Goal: Task Accomplishment & Management: Complete application form

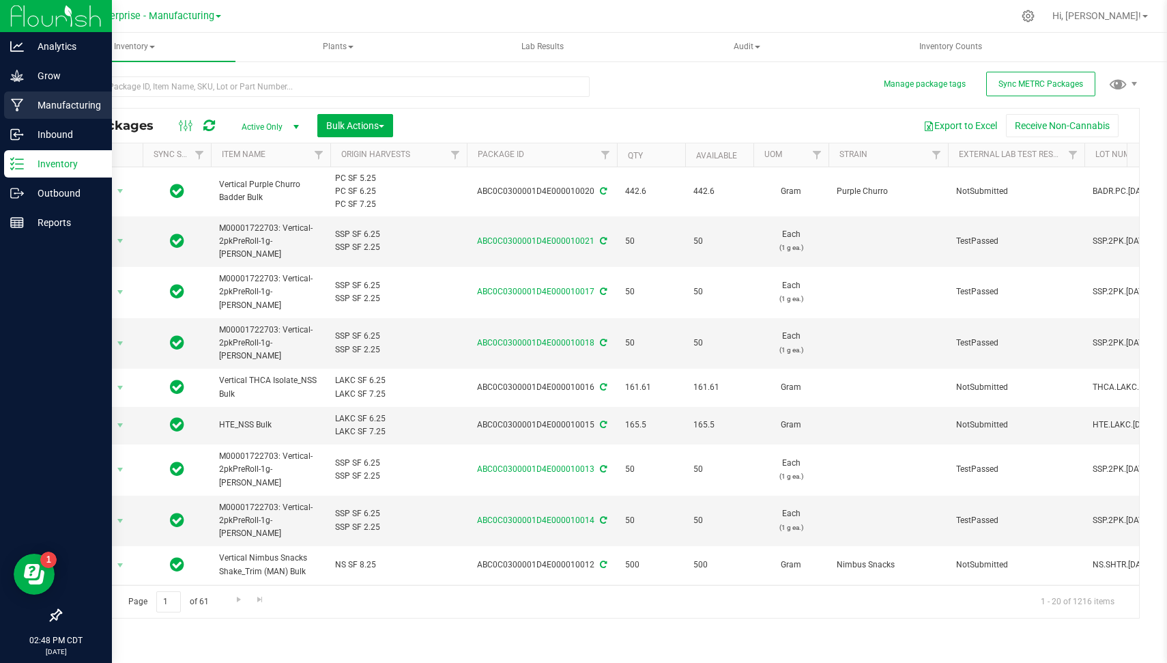
click at [41, 106] on p "Manufacturing" at bounding box center [65, 105] width 82 height 16
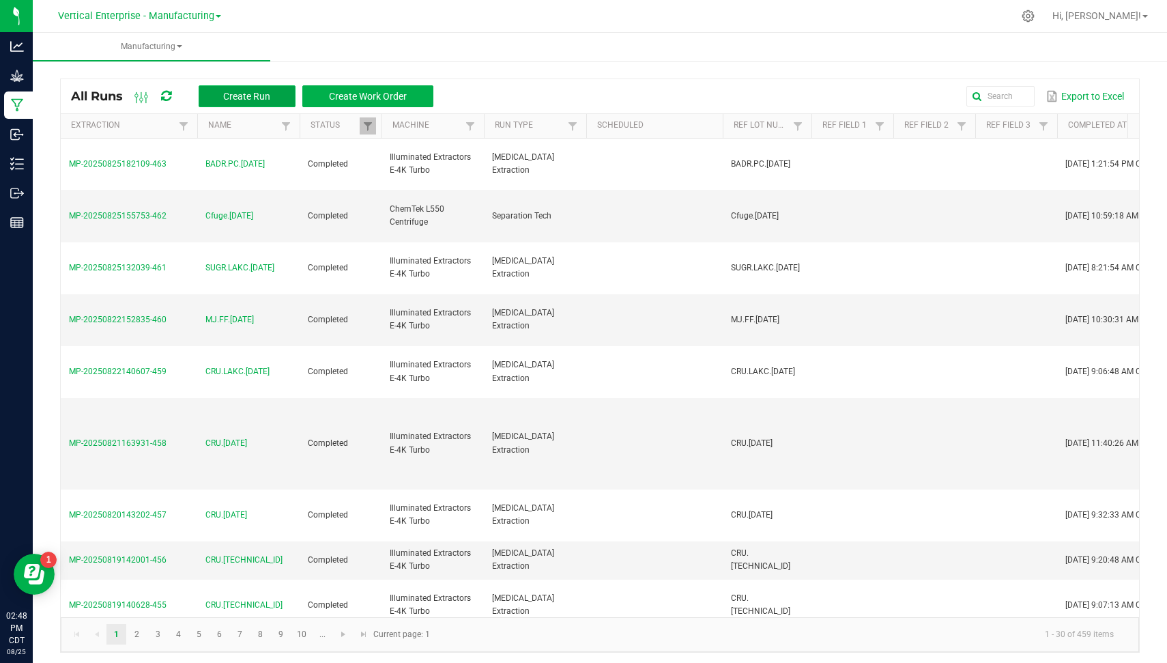
click at [229, 91] on span "Create Run" at bounding box center [246, 96] width 47 height 11
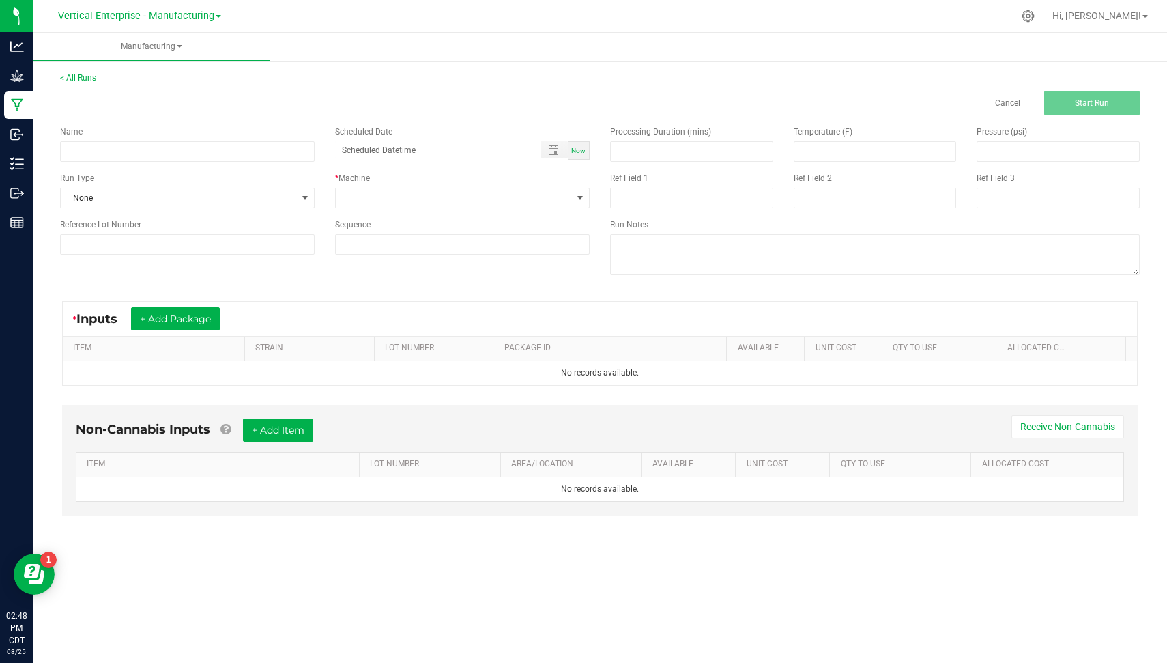
click at [194, 166] on div "Name Scheduled Date Now Run Type None * Machine Reference Lot Number Sequence" at bounding box center [325, 189] width 550 height 149
click at [189, 165] on div "Name Scheduled Date Now Run Type None * Machine Reference Lot Number Sequence" at bounding box center [325, 189] width 550 height 149
click at [184, 164] on div "Name Scheduled Date Now Run Type None * Machine Reference Lot Number Sequence" at bounding box center [325, 189] width 550 height 149
click at [168, 152] on input at bounding box center [187, 151] width 255 height 20
click at [168, 152] on input "Cfuge.PC.[DATE]" at bounding box center [187, 151] width 255 height 20
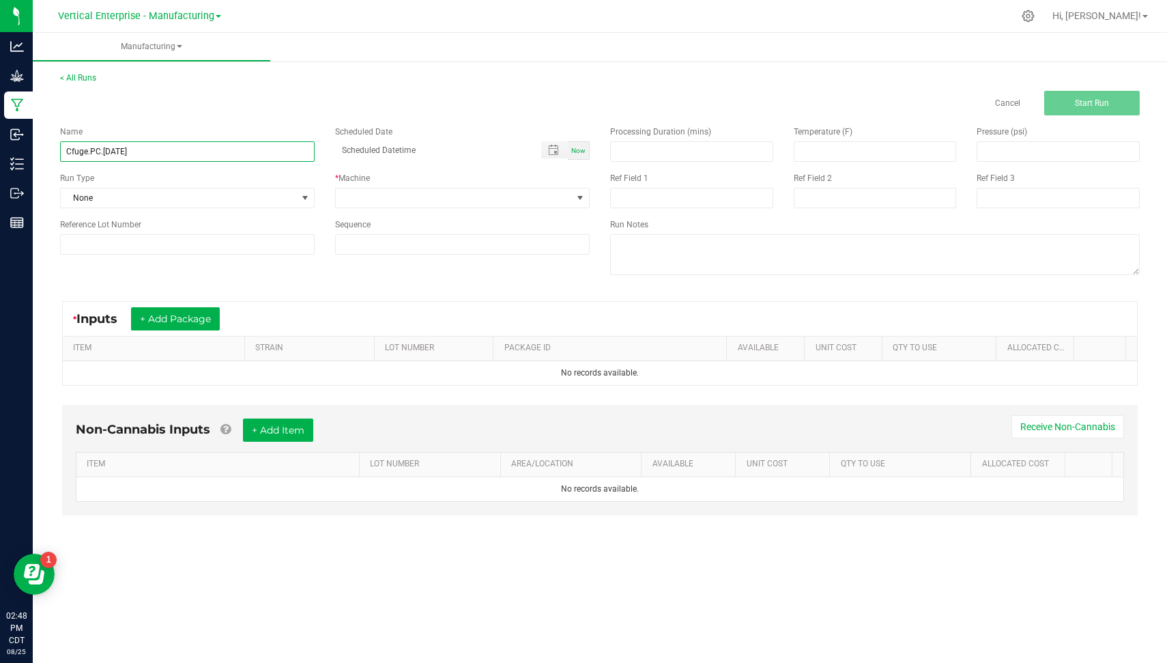
click at [168, 152] on input "Cfuge.PC.[DATE]" at bounding box center [187, 151] width 255 height 20
type input "Cfuge.PC.[DATE]"
click at [145, 255] on div "Name Cfuge.PC.[DATE] Scheduled Date Now Run Type None * Machine Reference Lot N…" at bounding box center [325, 189] width 550 height 149
click at [138, 248] on input at bounding box center [187, 244] width 255 height 20
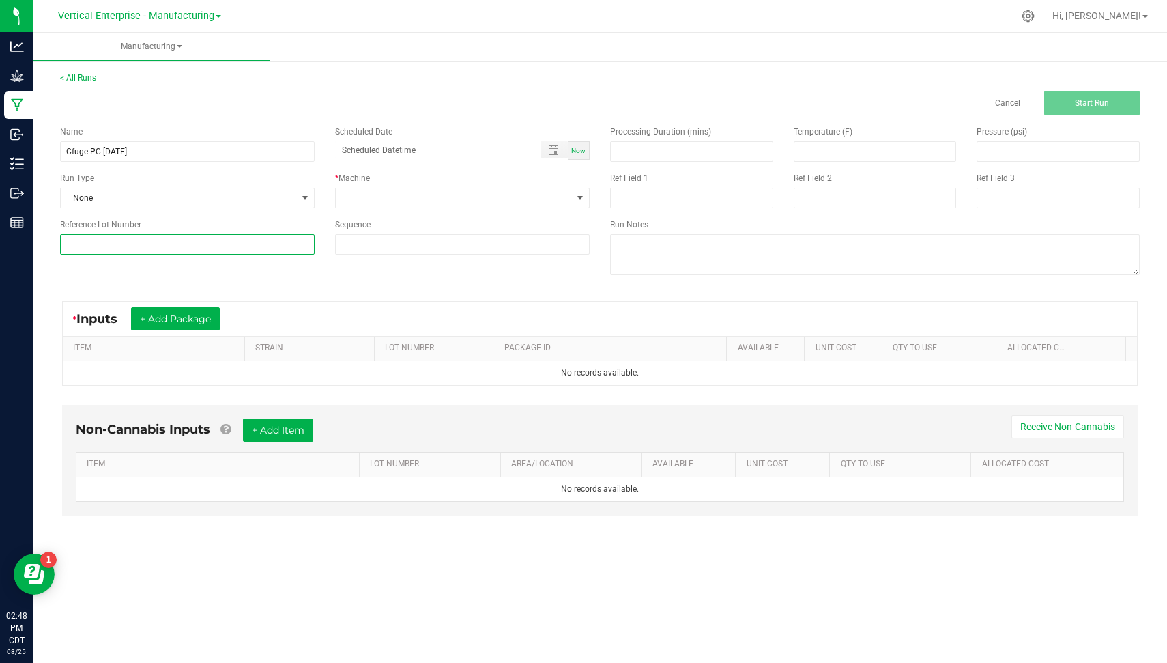
paste input "Cfuge.PC.[DATE]"
type input "Cfuge.PC.[DATE]"
click at [130, 201] on span "None" at bounding box center [179, 197] width 236 height 19
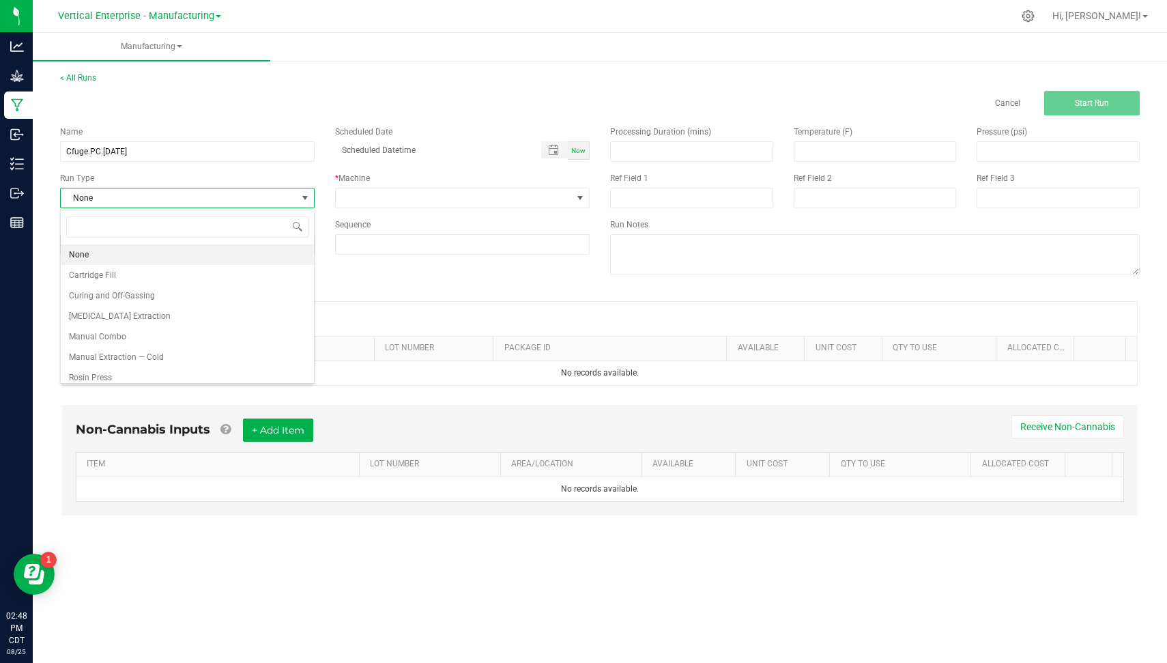
scroll to position [27, 0]
click at [263, 374] on li "Separation Tech" at bounding box center [187, 370] width 253 height 20
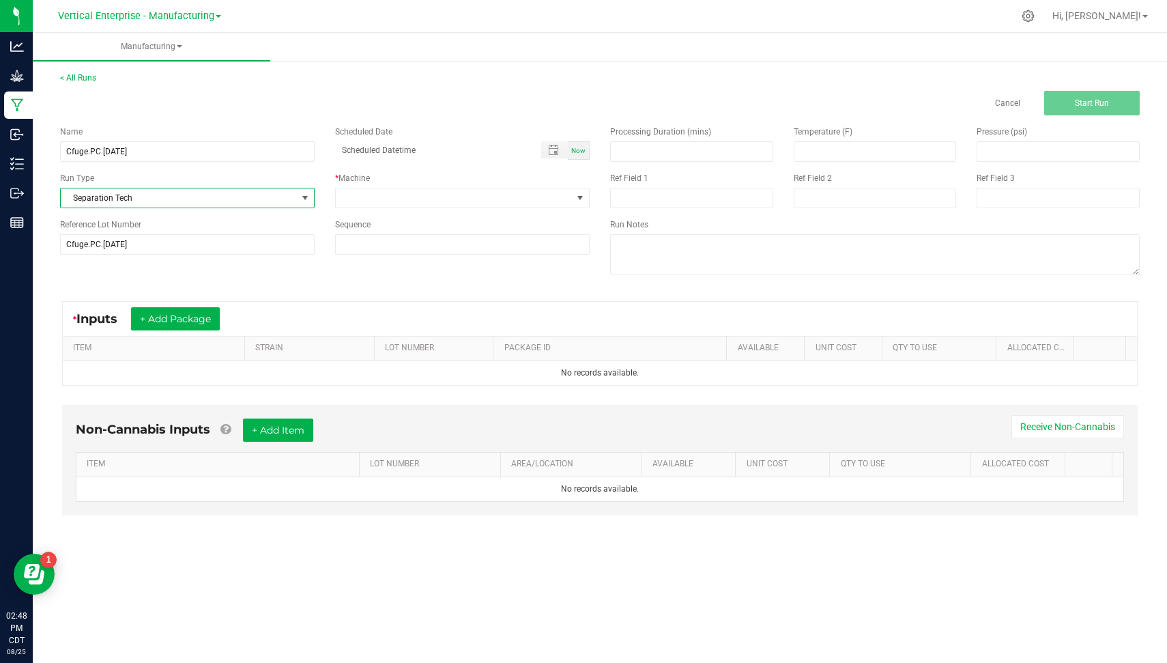
click at [480, 185] on div "* Machine" at bounding box center [462, 190] width 275 height 36
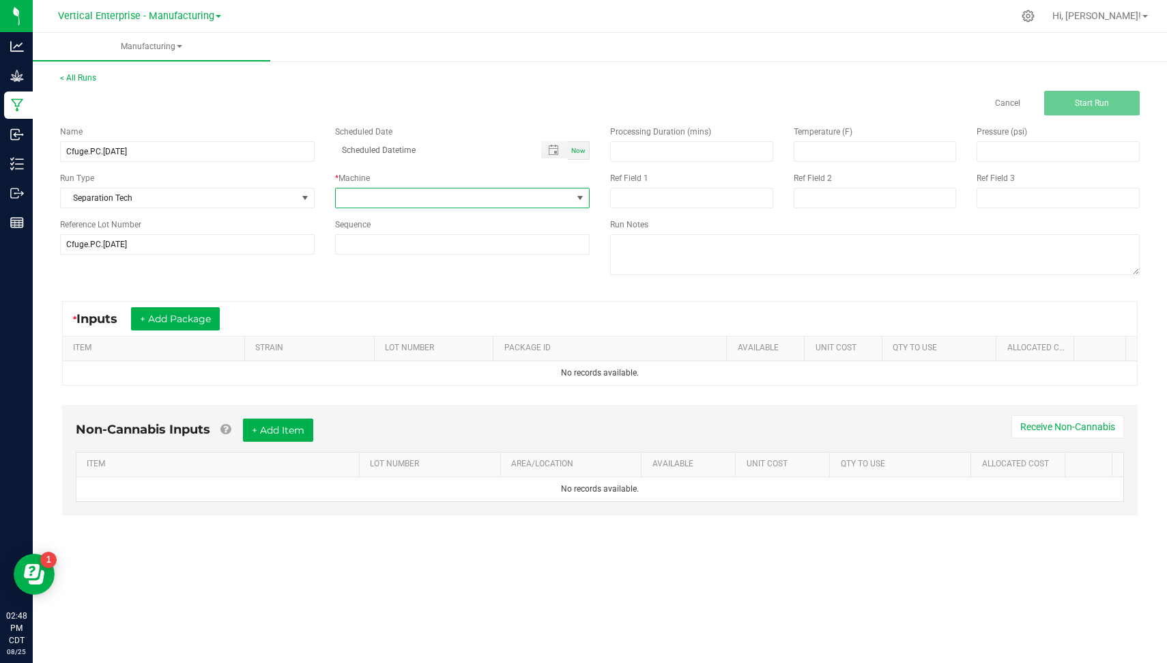
click at [483, 200] on span at bounding box center [454, 197] width 236 height 19
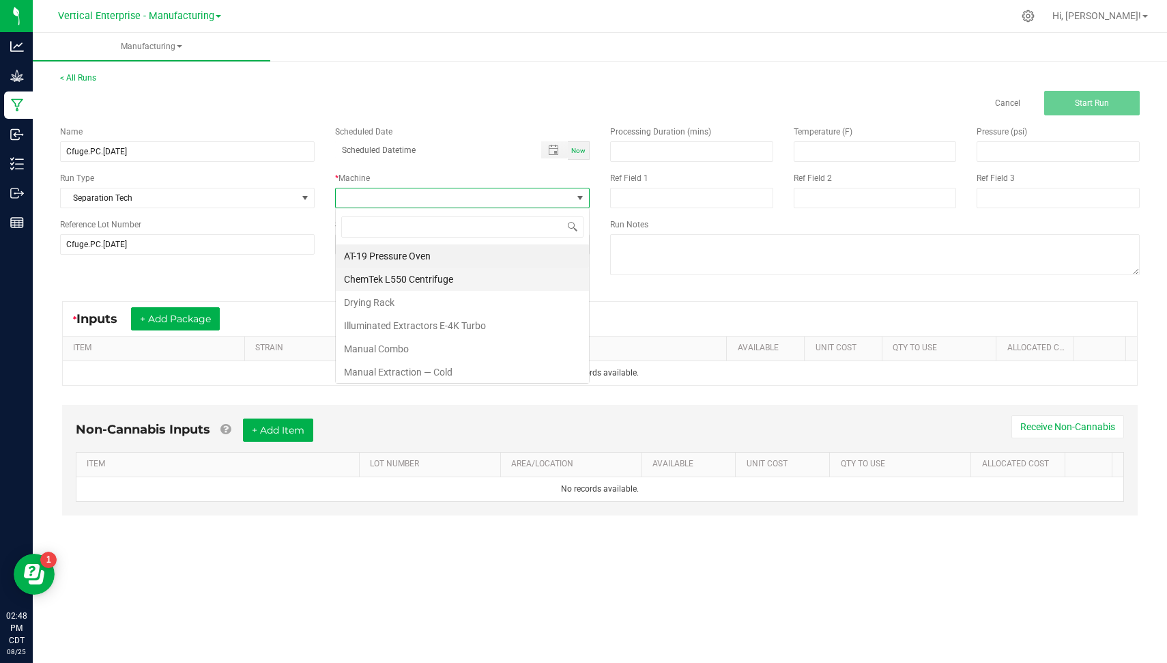
scroll to position [20, 255]
click at [509, 276] on li "ChemTek L550 Centrifuge" at bounding box center [462, 279] width 253 height 23
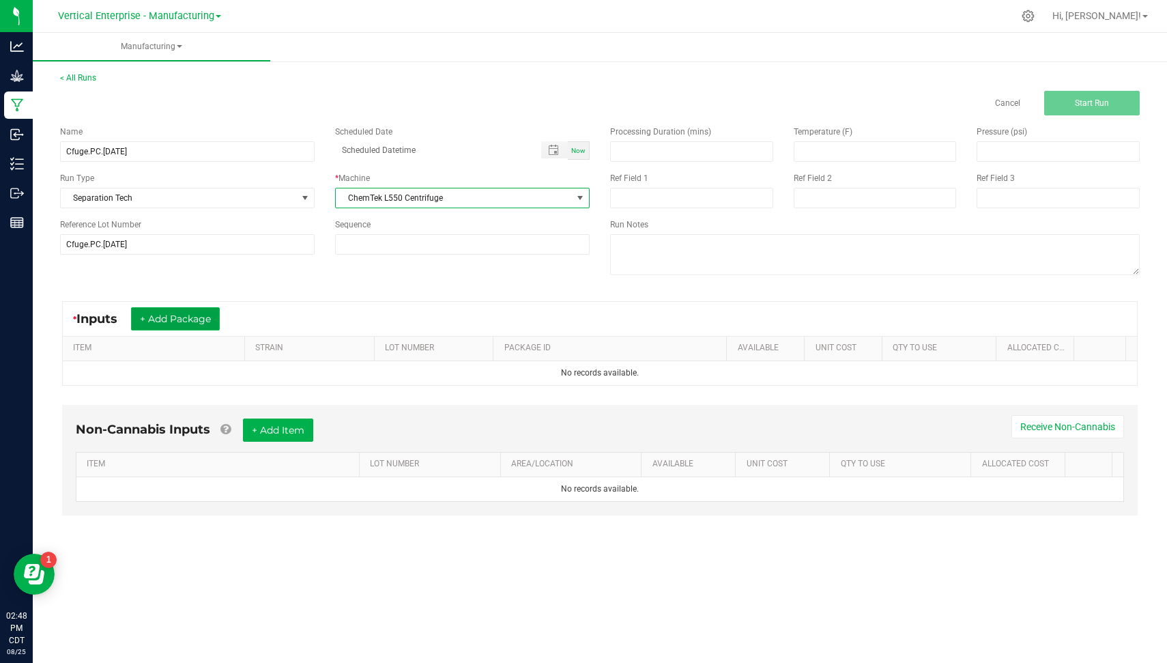
click at [152, 322] on button "+ Add Package" at bounding box center [175, 318] width 89 height 23
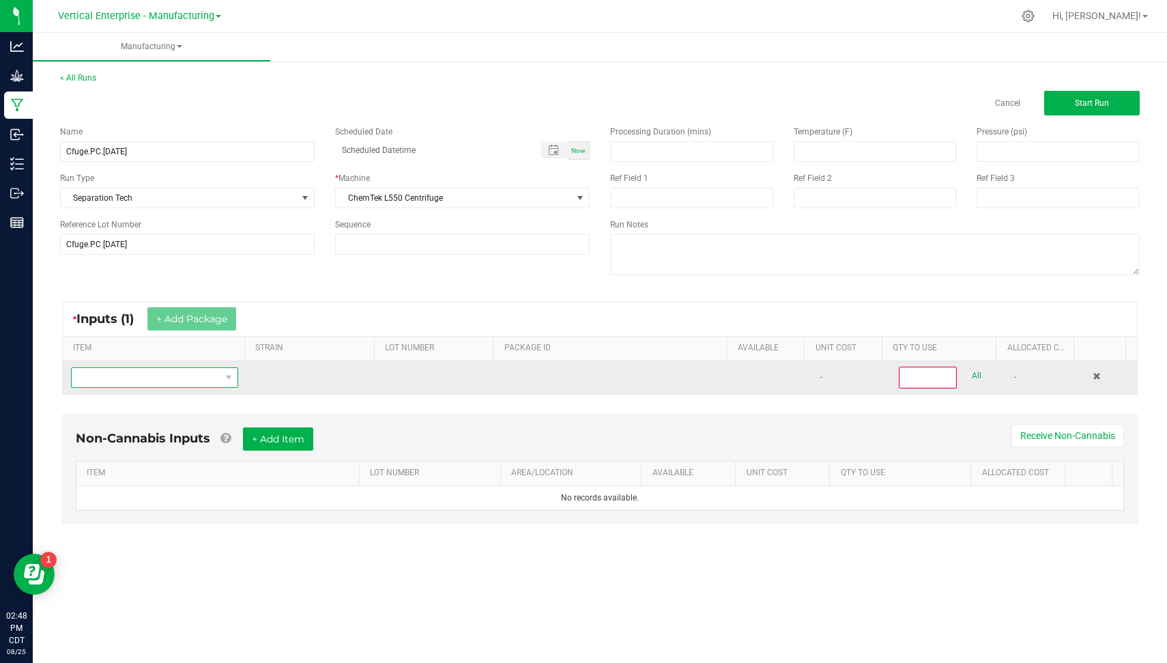
click at [195, 377] on span "NO DATA FOUND" at bounding box center [146, 377] width 149 height 19
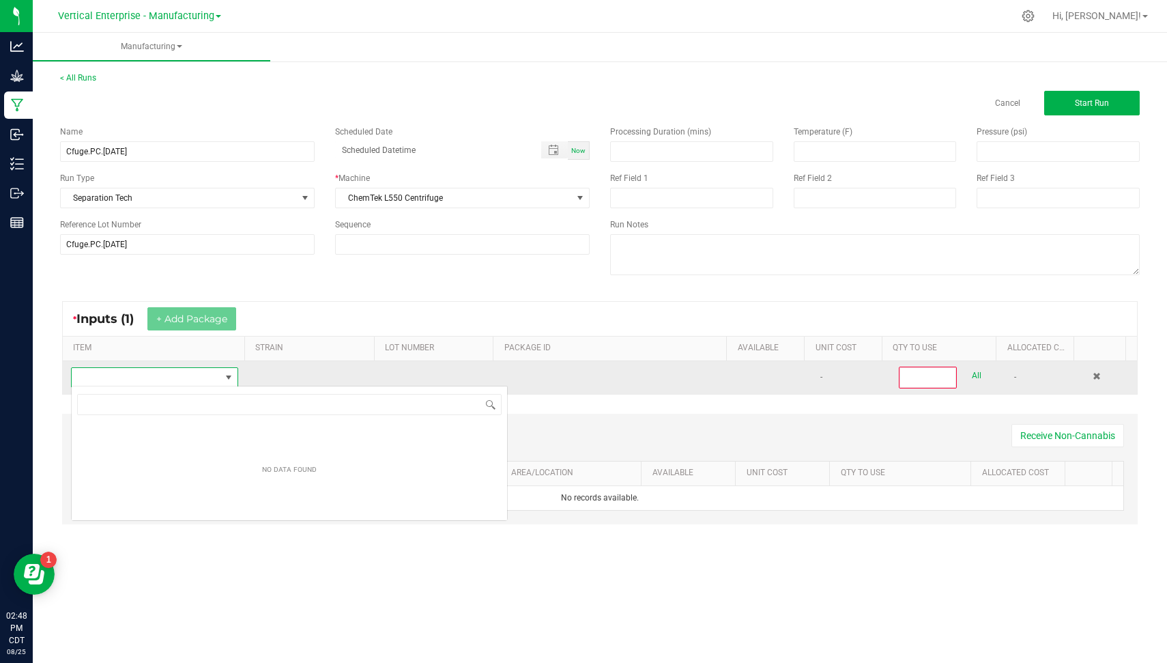
scroll to position [20, 165]
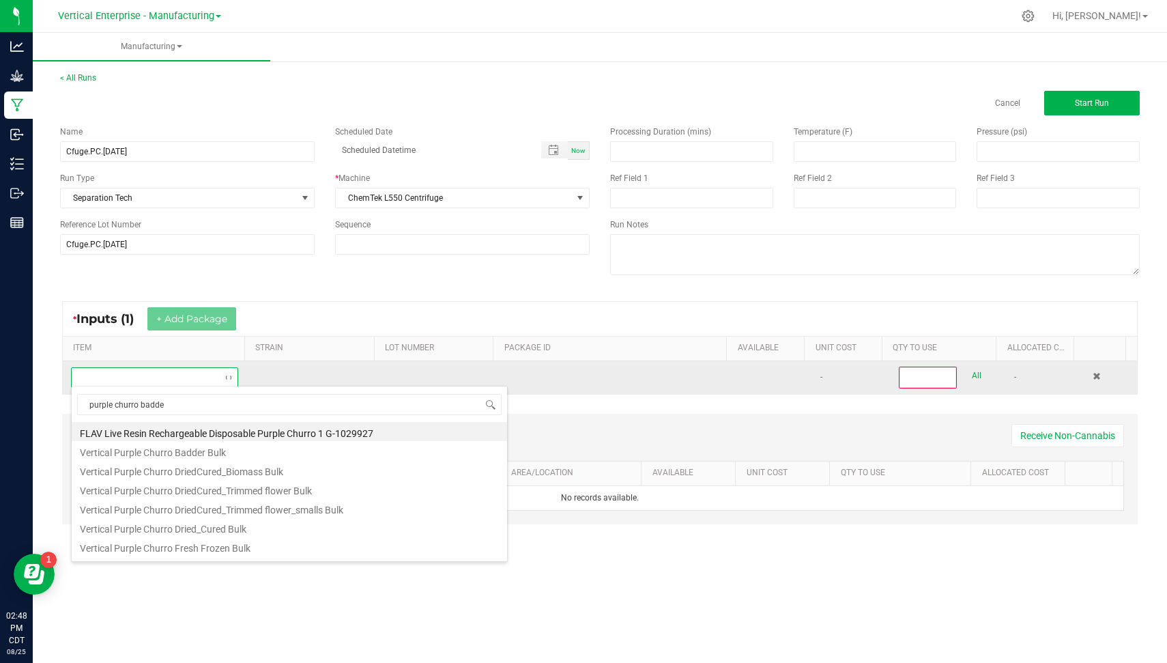
type input "purple churro badder"
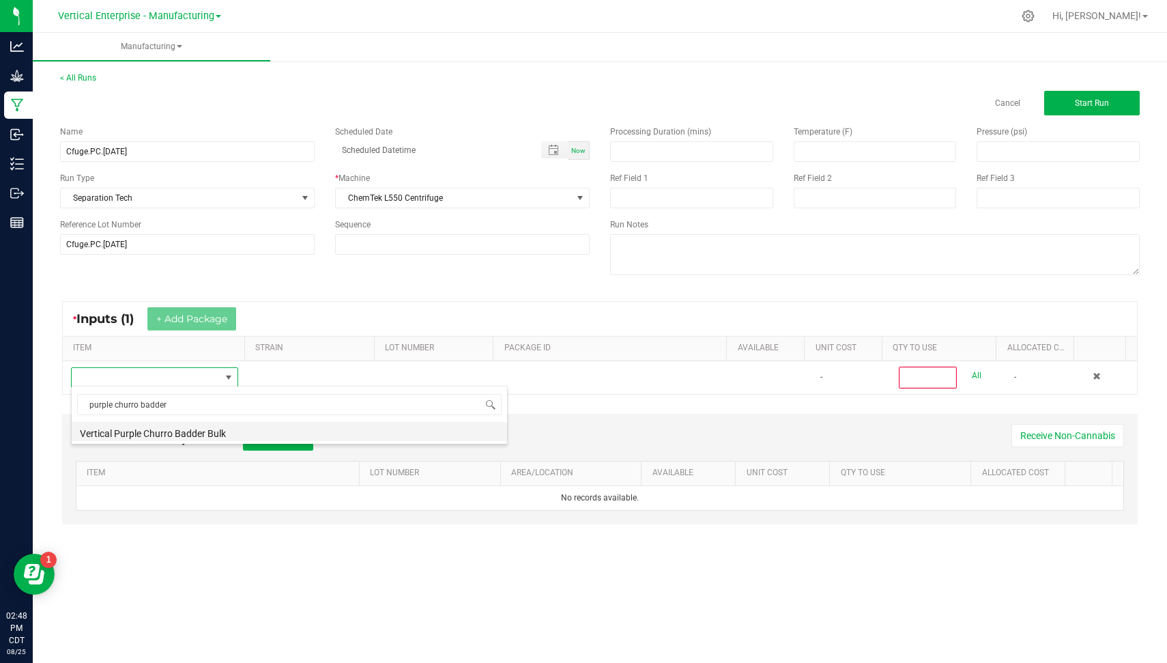
click at [189, 435] on li "Vertical Purple Churro Badder Bulk" at bounding box center [290, 431] width 436 height 19
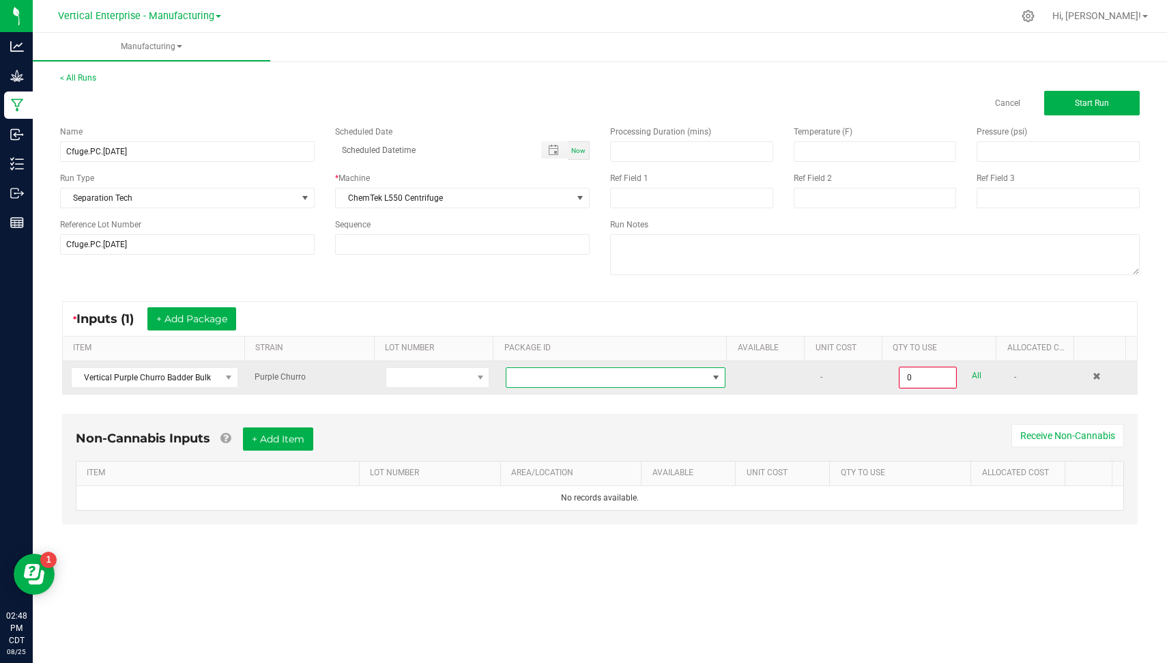
click at [633, 384] on span at bounding box center [607, 377] width 201 height 19
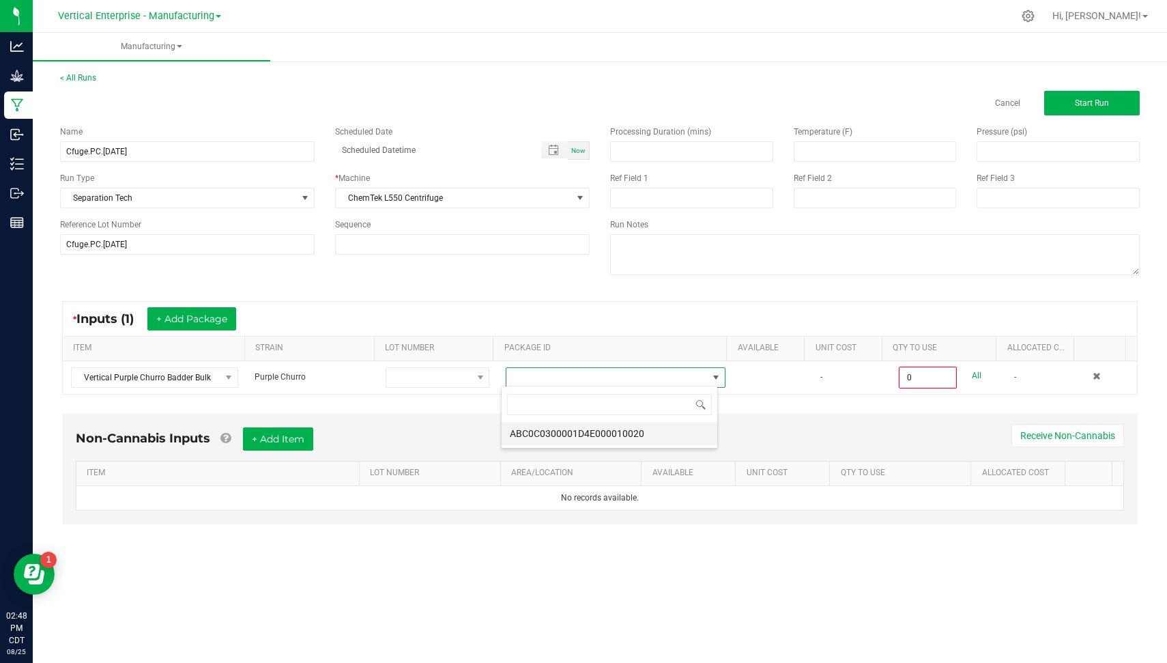
click at [634, 429] on li "ABC0C0300001D4E000010020" at bounding box center [610, 433] width 216 height 23
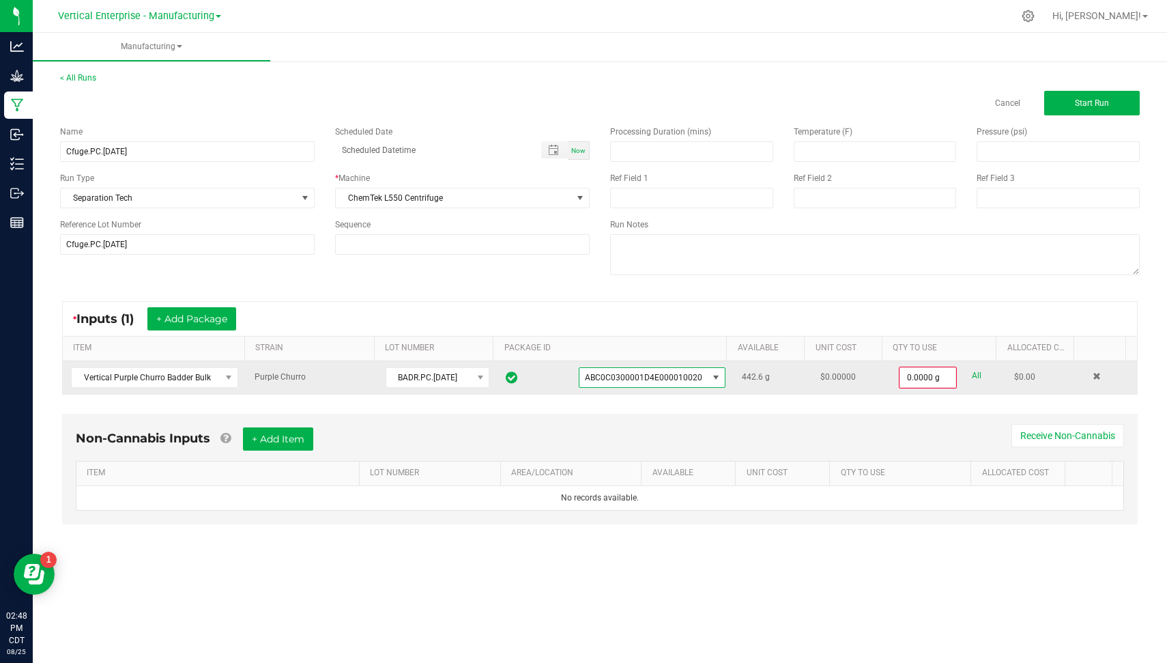
click at [972, 373] on link "All" at bounding box center [977, 376] width 10 height 18
type input "442.6000 g"
click at [1109, 101] on button "Start Run" at bounding box center [1092, 103] width 96 height 25
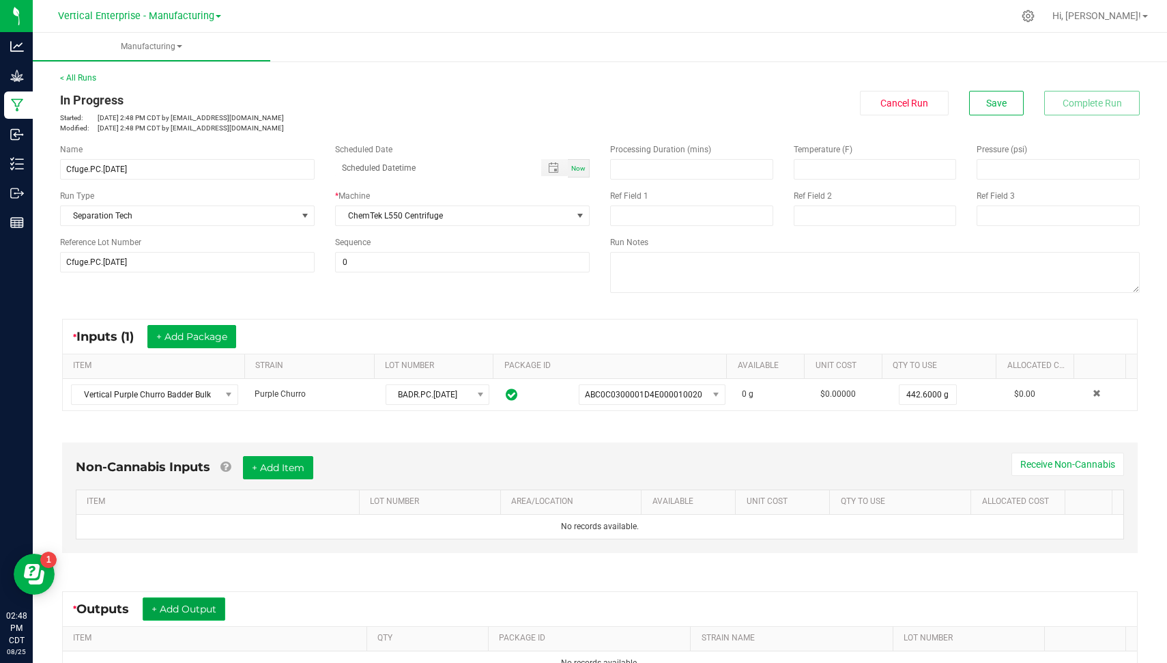
click at [200, 597] on button "+ Add Output" at bounding box center [184, 608] width 83 height 23
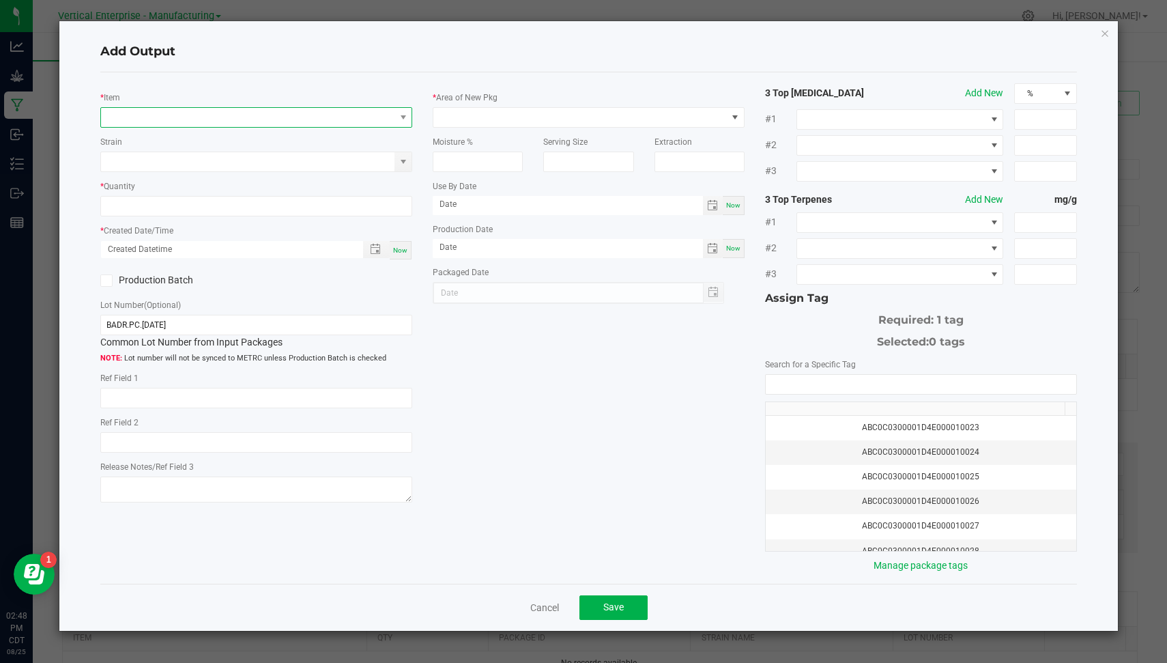
click at [369, 119] on span "NO DATA FOUND" at bounding box center [248, 117] width 294 height 19
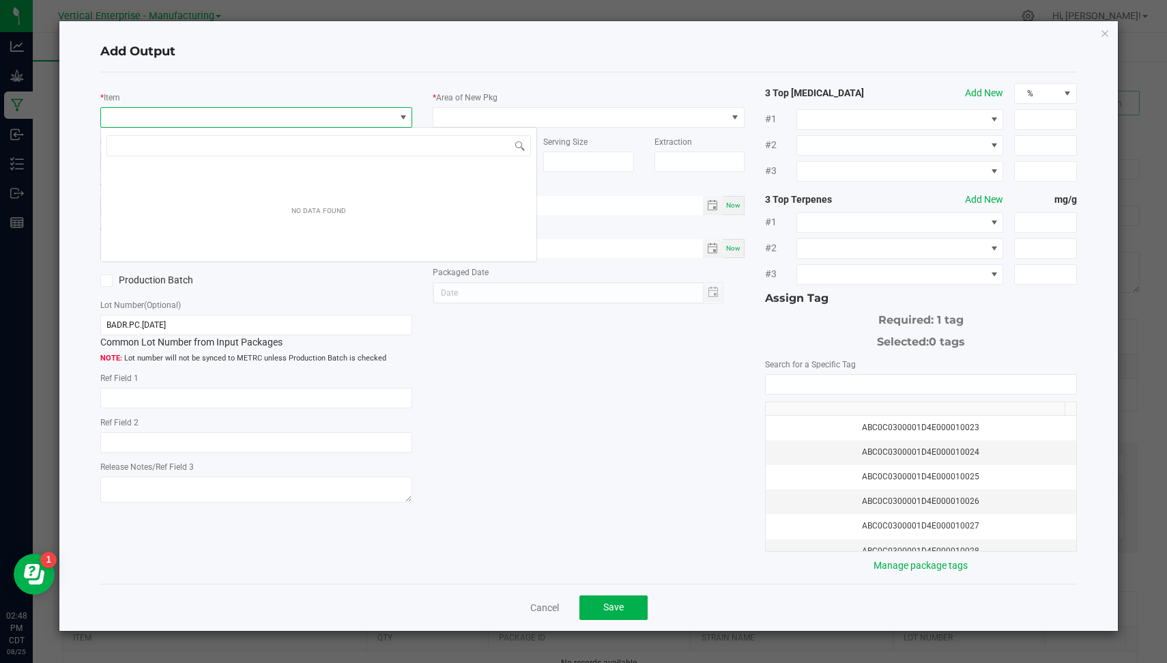
scroll to position [20, 312]
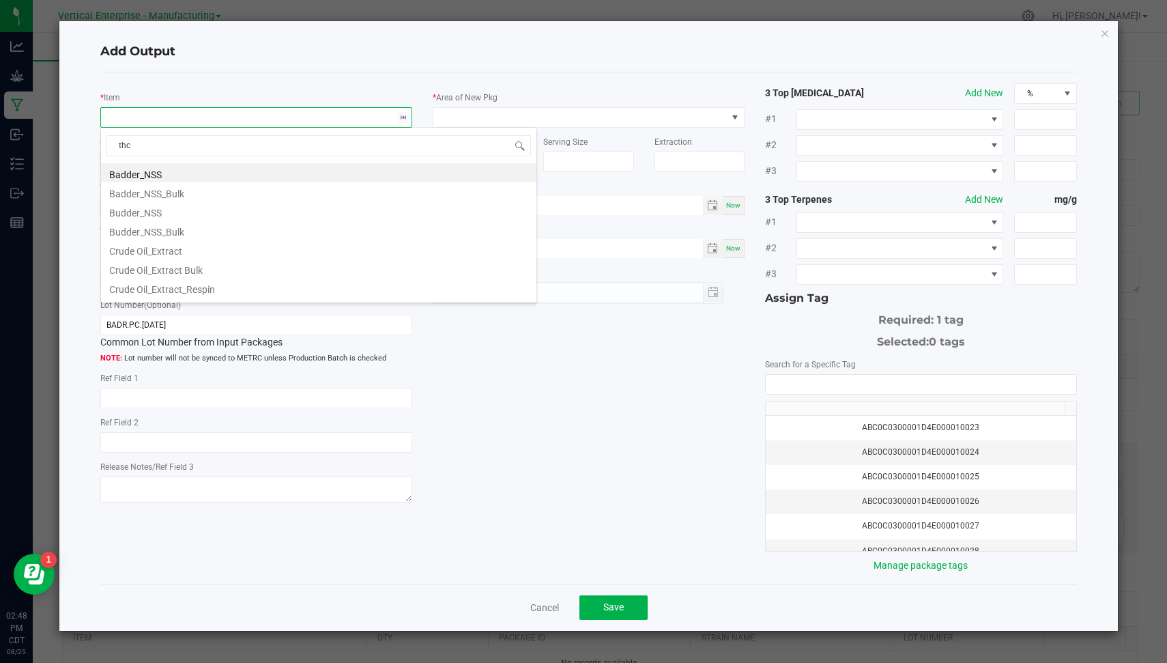
type input "thca"
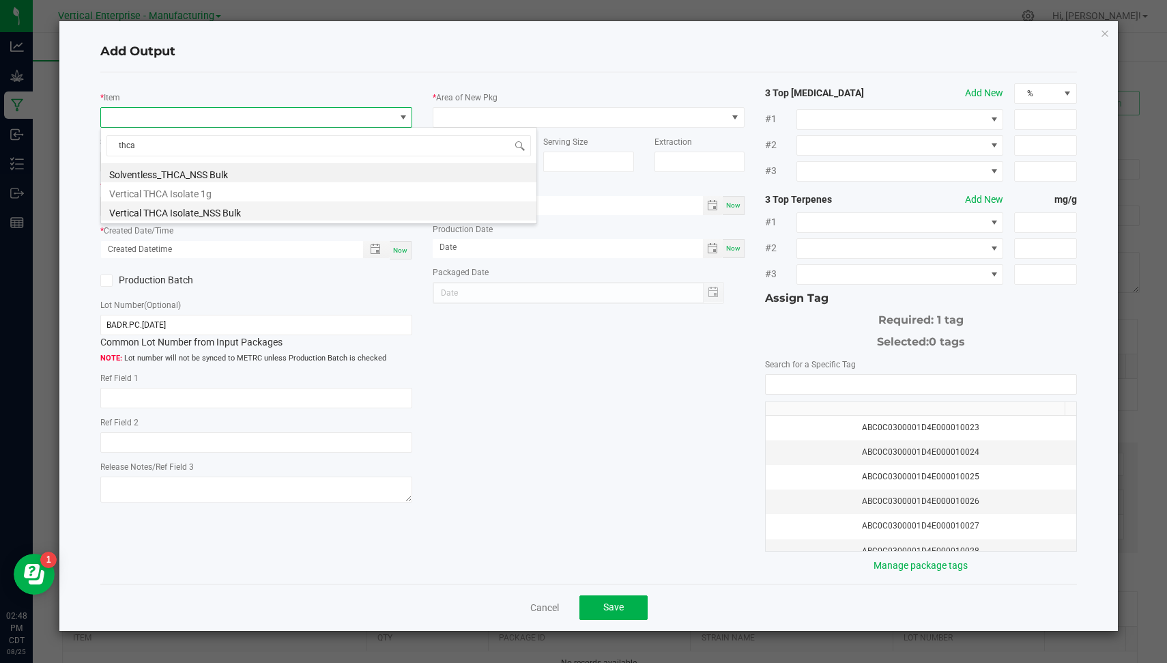
click at [232, 208] on li "Vertical THCA Isolate_NSS Bulk" at bounding box center [319, 210] width 436 height 19
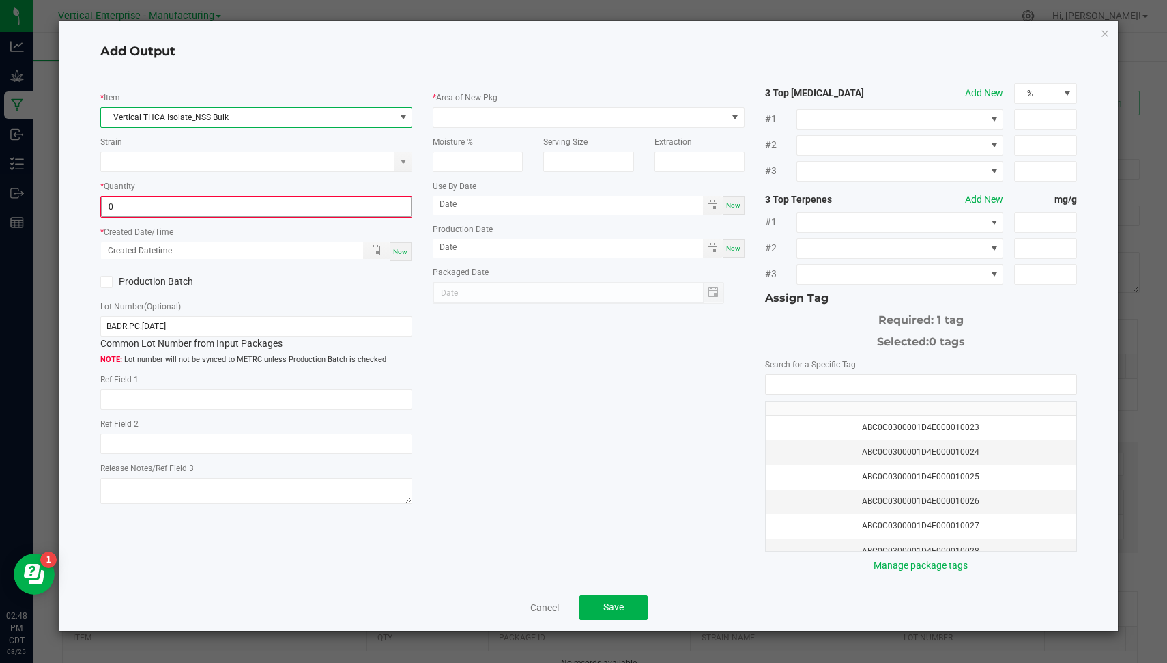
click at [220, 208] on input "0" at bounding box center [256, 206] width 309 height 19
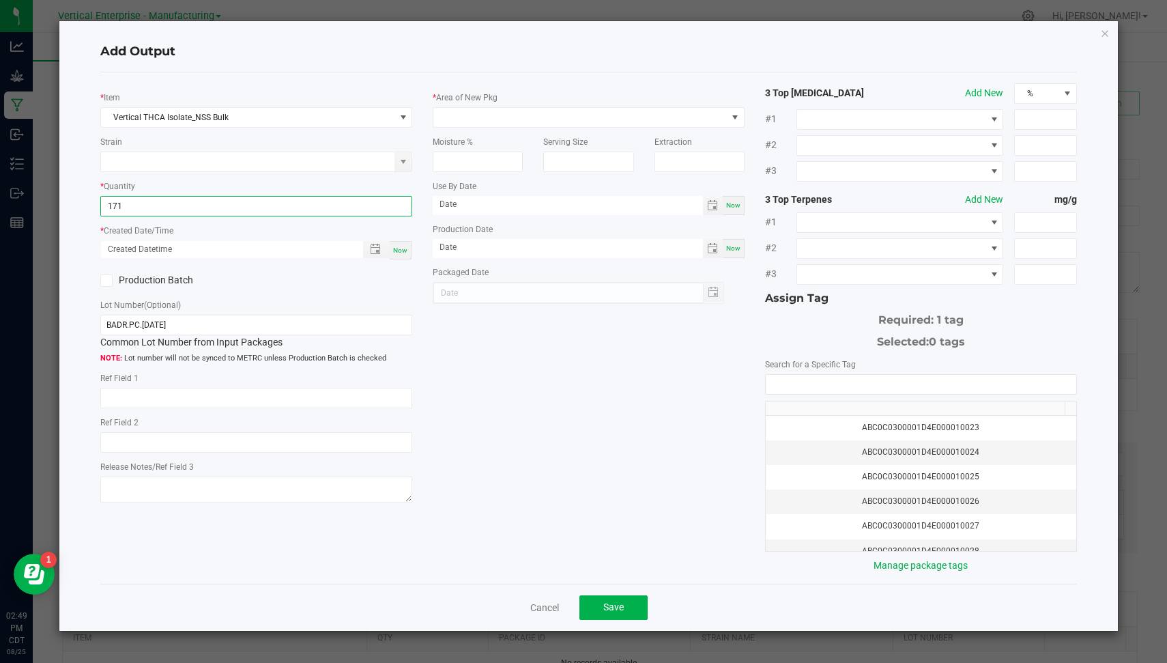
type input "171.0000 g"
click at [396, 242] on div "Now" at bounding box center [401, 250] width 22 height 18
type input "[DATE] 2:49 PM"
type input "[DATE]"
click at [152, 279] on label "Production Batch" at bounding box center [172, 280] width 145 height 14
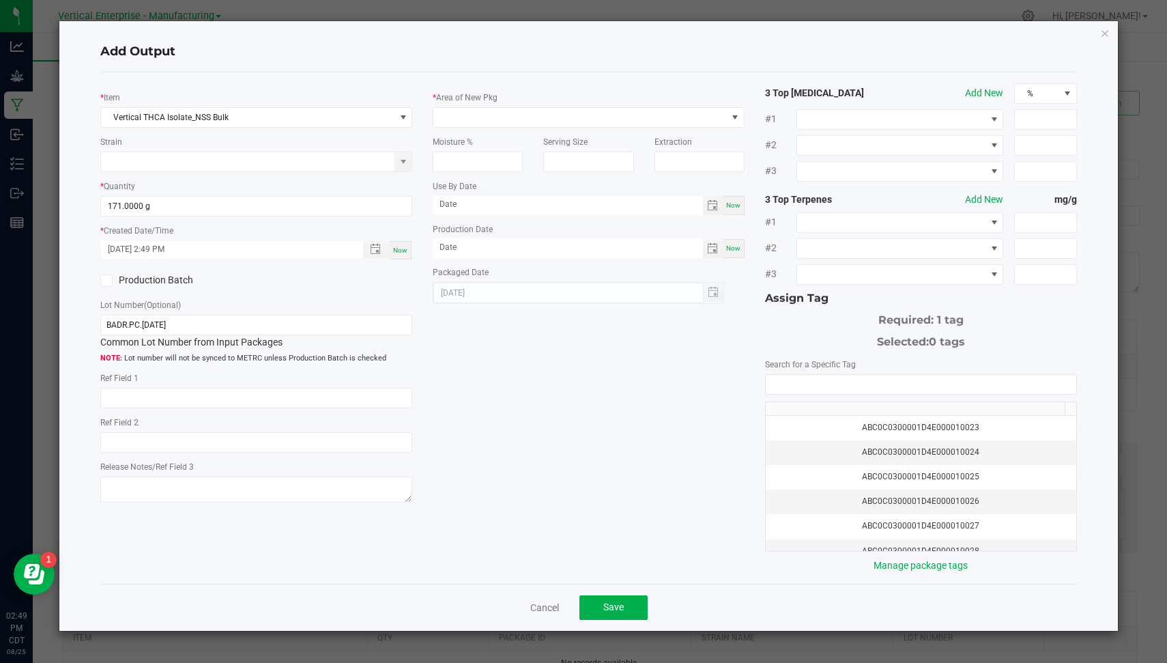
click at [0, 0] on input "Production Batch" at bounding box center [0, 0] width 0 height 0
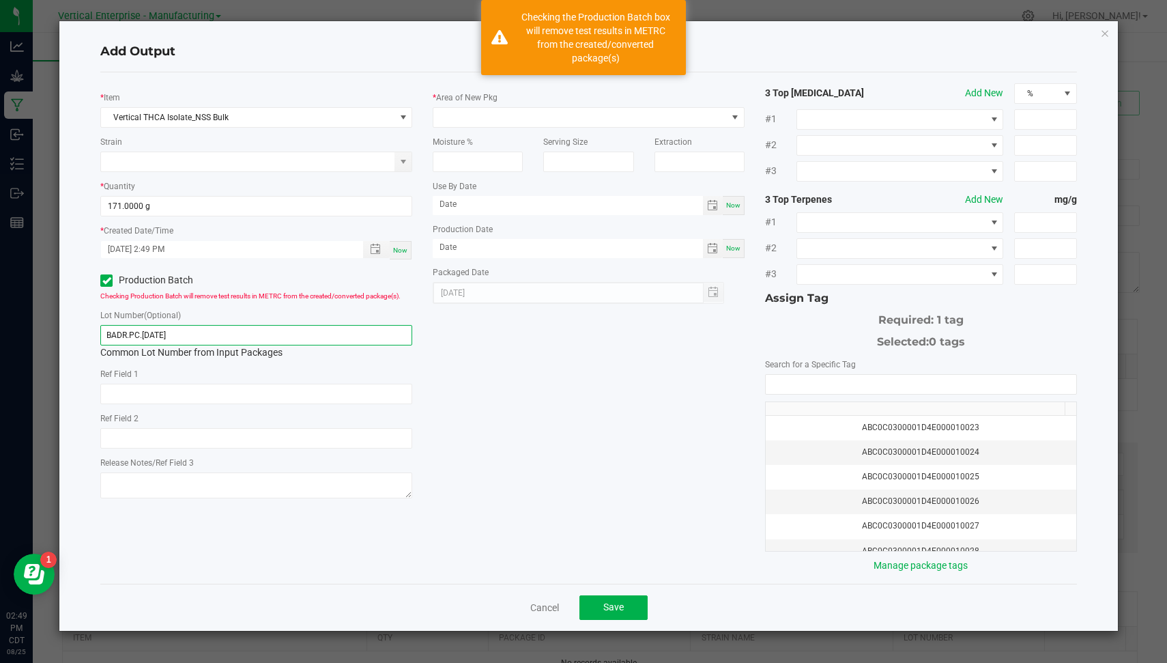
click at [205, 331] on input "BADR.PC.[DATE]" at bounding box center [256, 335] width 312 height 20
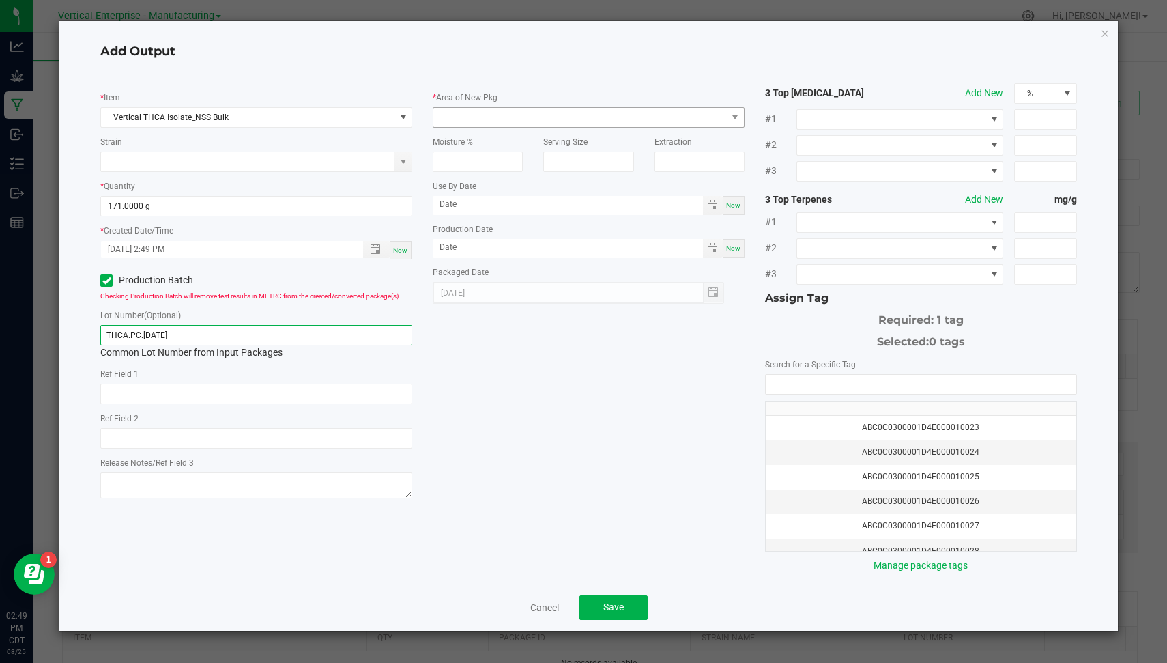
type input "THCA.PC.[DATE]"
click at [523, 115] on span at bounding box center [580, 117] width 294 height 19
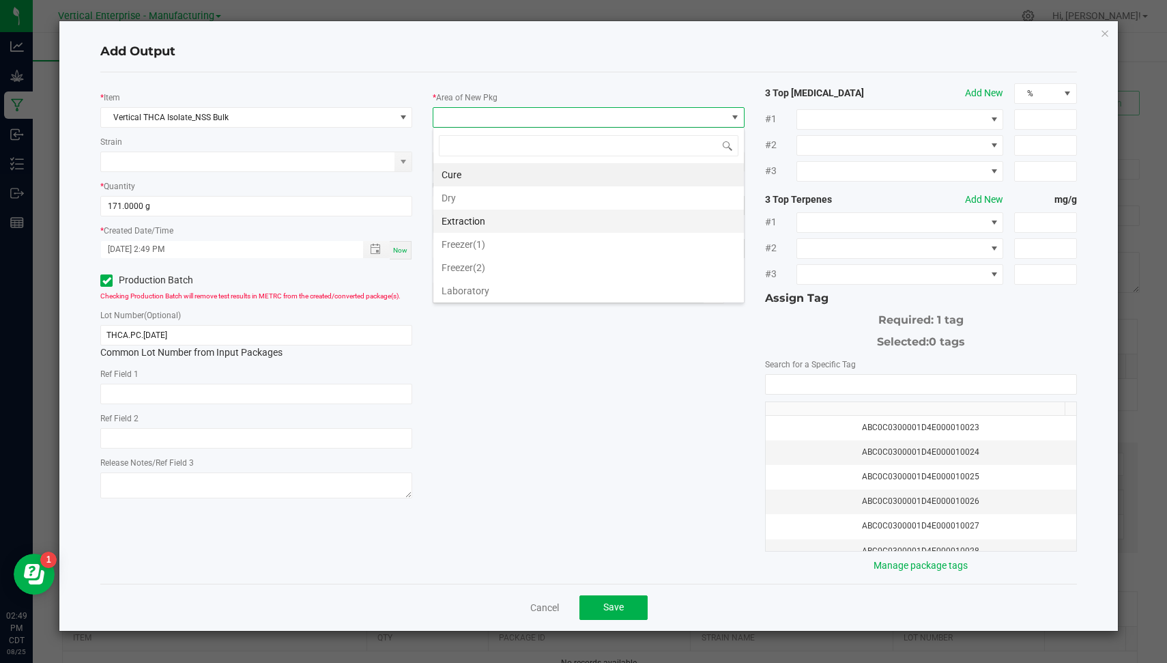
click at [522, 214] on li "Extraction" at bounding box center [588, 221] width 311 height 23
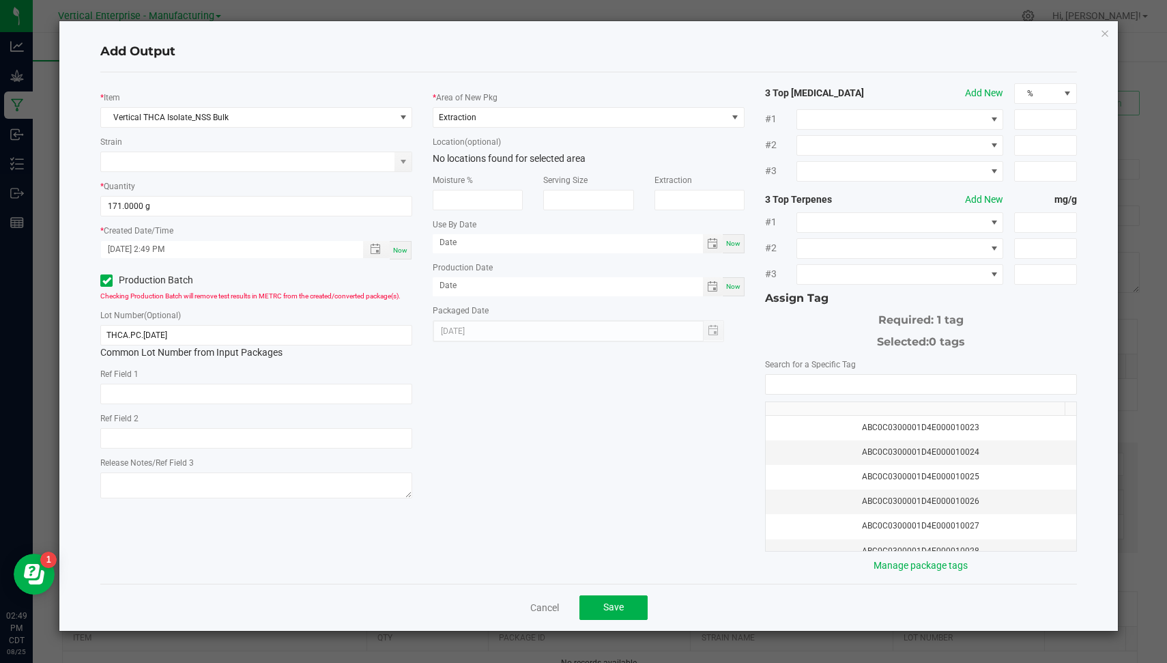
click at [914, 407] on th at bounding box center [915, 409] width 299 height 14
click at [892, 440] on td "ABC0C0300001D4E000010024" at bounding box center [921, 452] width 311 height 25
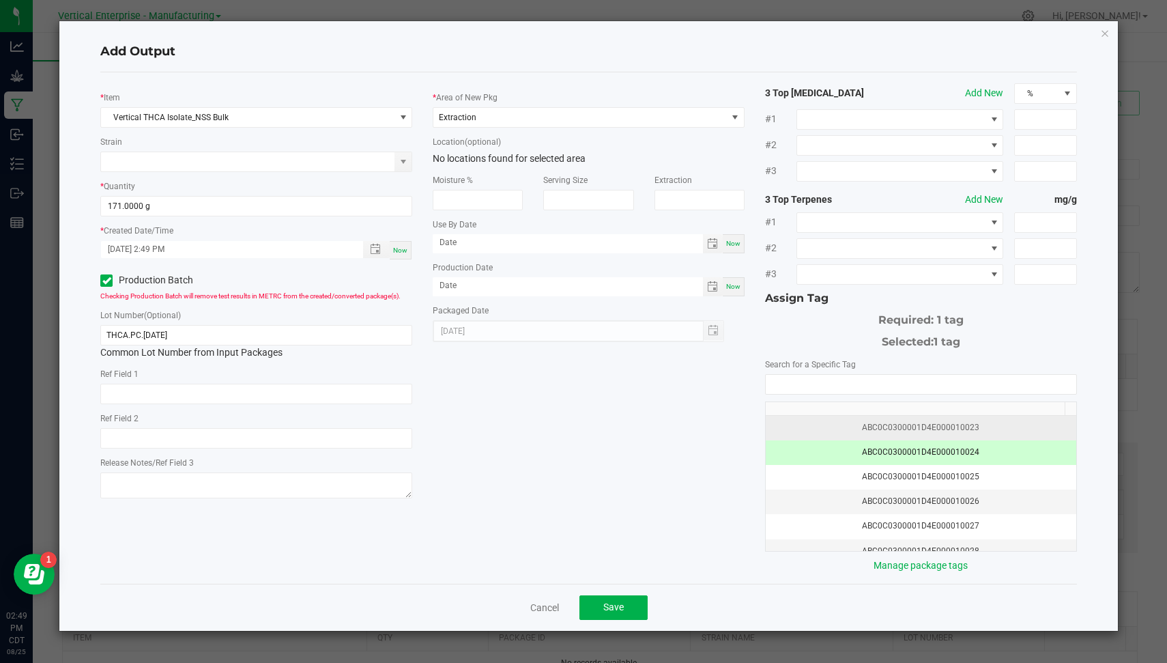
click at [896, 431] on td "ABC0C0300001D4E000010023" at bounding box center [921, 428] width 311 height 25
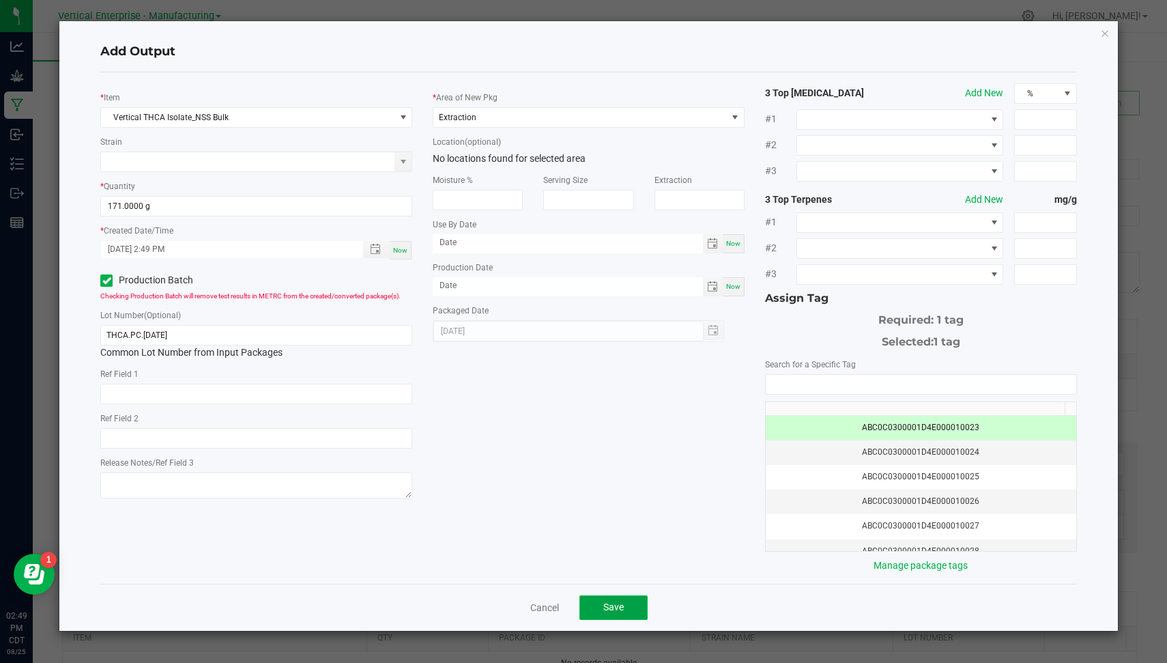
click at [616, 601] on span "Save" at bounding box center [613, 606] width 20 height 11
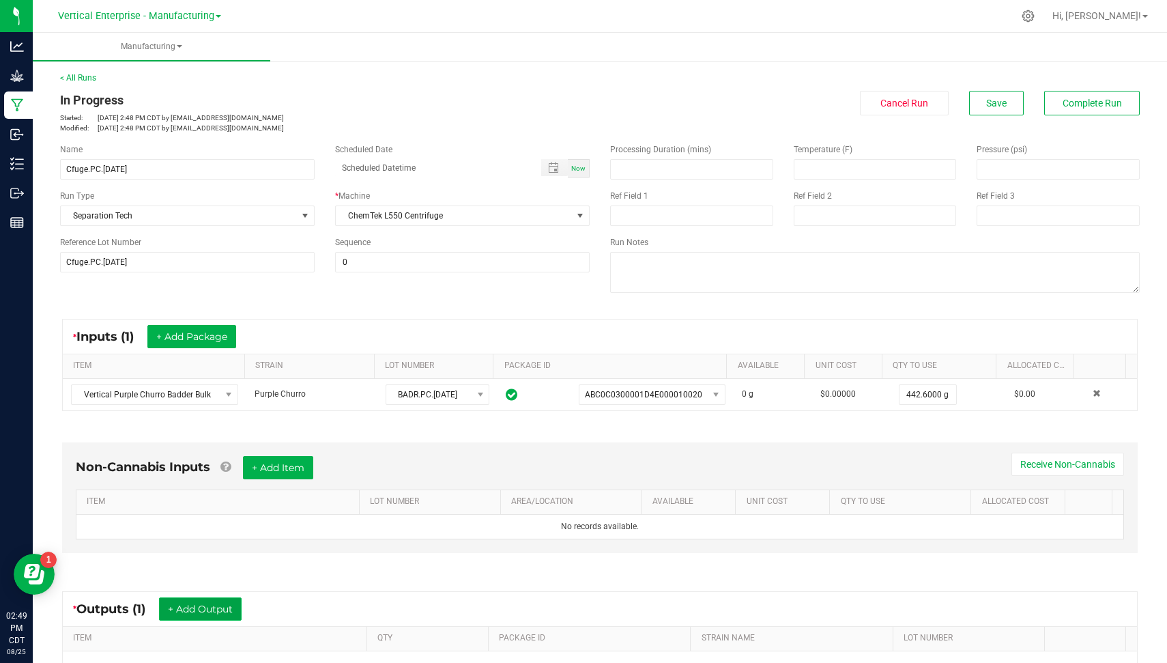
click at [215, 598] on button "+ Add Output" at bounding box center [200, 608] width 83 height 23
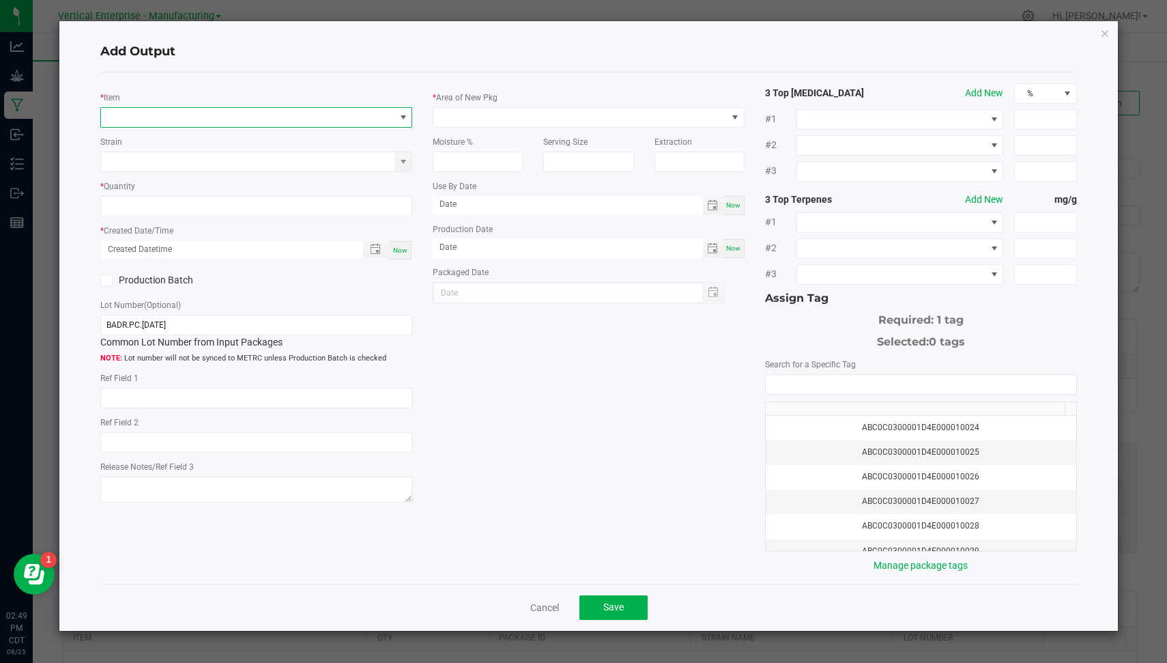
click at [375, 115] on span "NO DATA FOUND" at bounding box center [248, 117] width 294 height 19
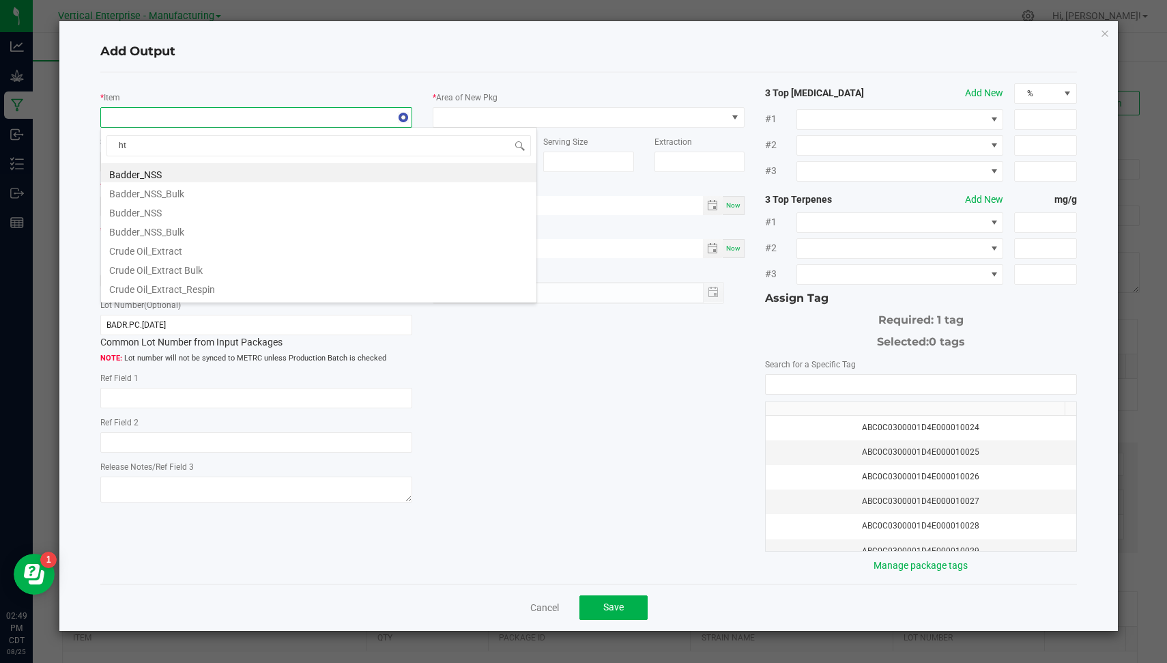
type input "hte"
click at [396, 260] on li "Vertical Purple Churro HTE Bulk" at bounding box center [319, 268] width 436 height 19
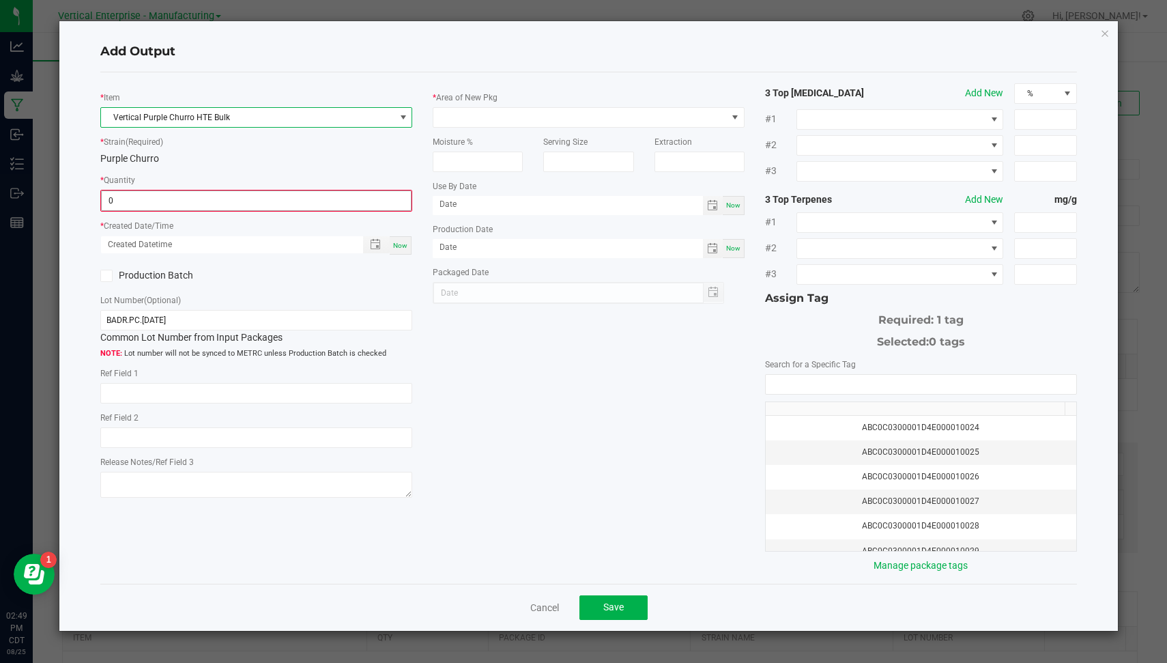
click at [258, 195] on input "0" at bounding box center [256, 200] width 309 height 19
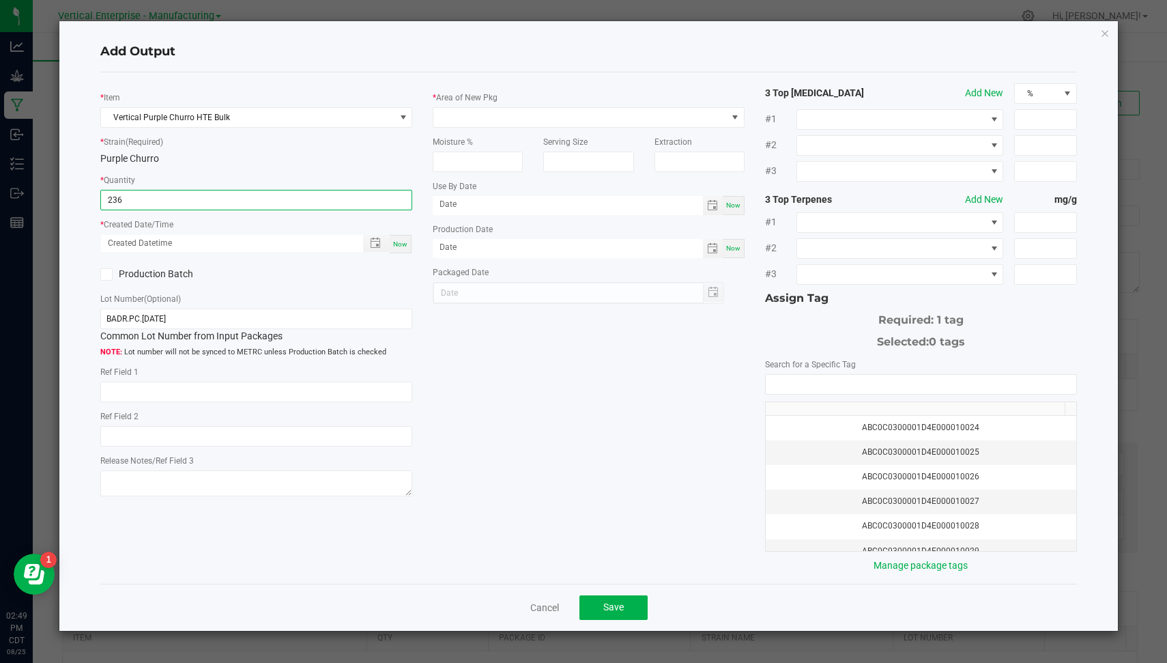
type input "236.0000 g"
click at [400, 241] on span "Now" at bounding box center [400, 244] width 14 height 8
type input "[DATE] 2:49 PM"
type input "[DATE]"
click at [131, 269] on label "Production Batch" at bounding box center [172, 274] width 145 height 14
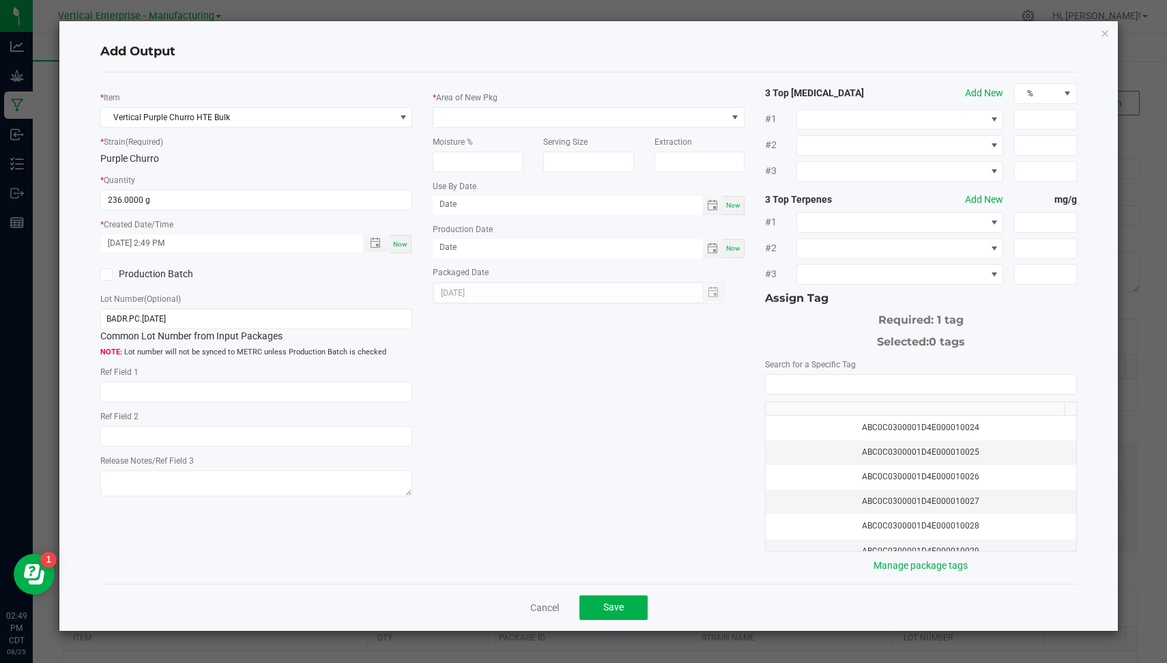
click at [0, 0] on input "Production Batch" at bounding box center [0, 0] width 0 height 0
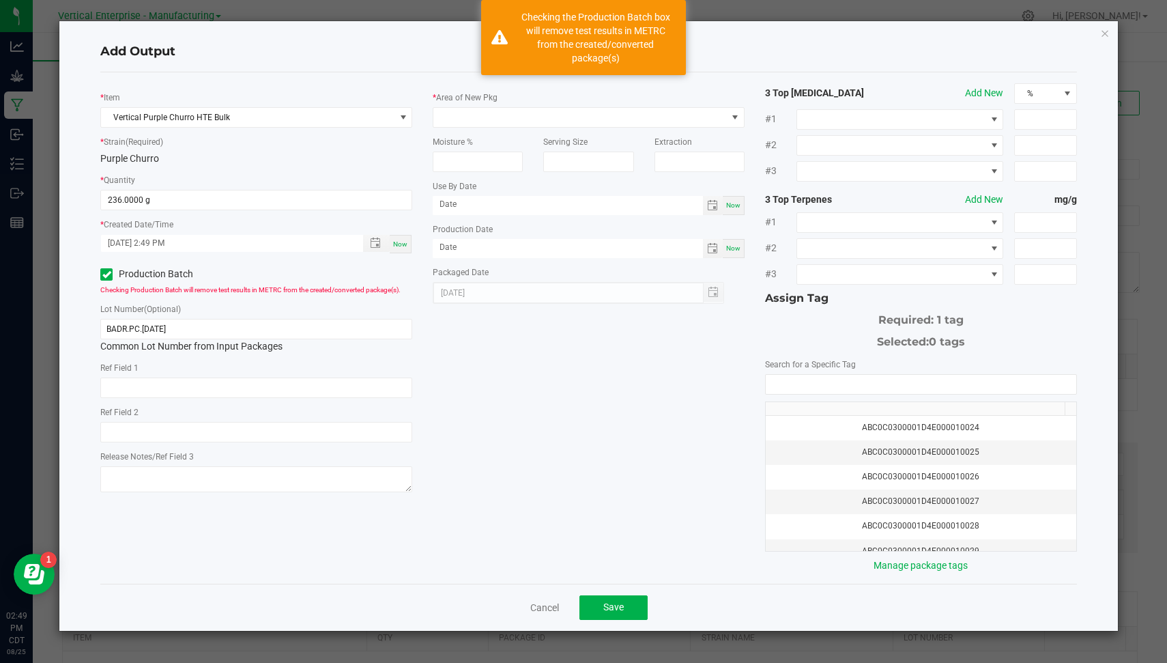
click at [212, 340] on div "BADR.PC.[DATE] Common Lot Number from Input Packages" at bounding box center [256, 336] width 312 height 35
click at [201, 334] on input "BADR.PC.[DATE]" at bounding box center [256, 329] width 312 height 20
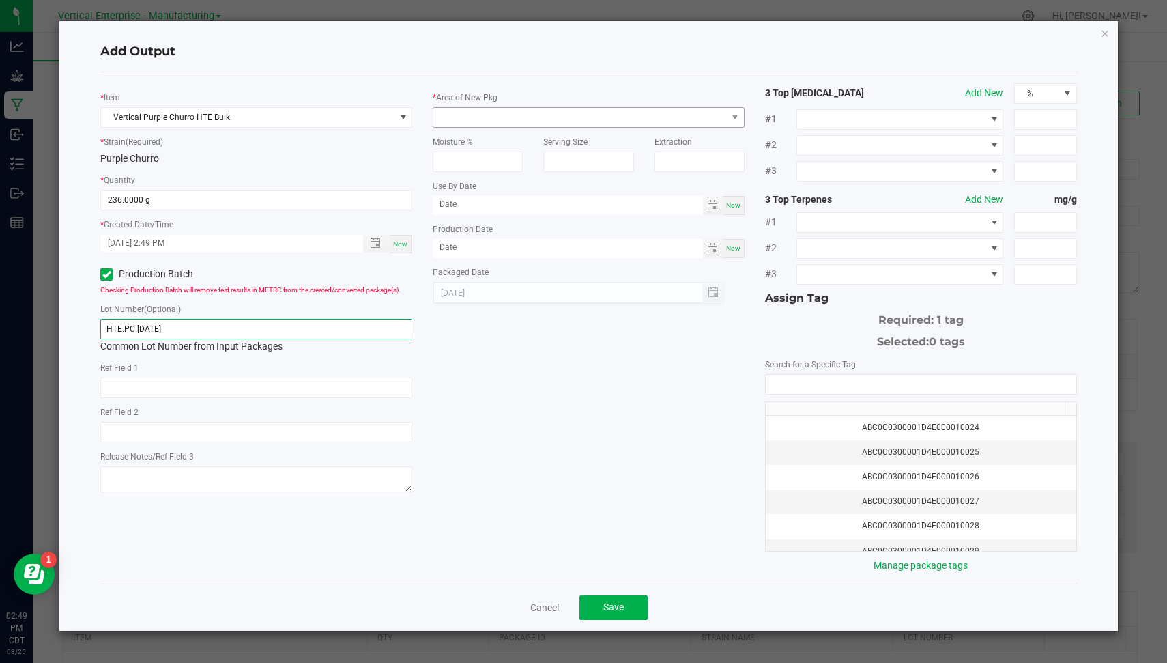
type input "HTE.PC.[DATE]"
click at [482, 115] on span at bounding box center [580, 117] width 294 height 19
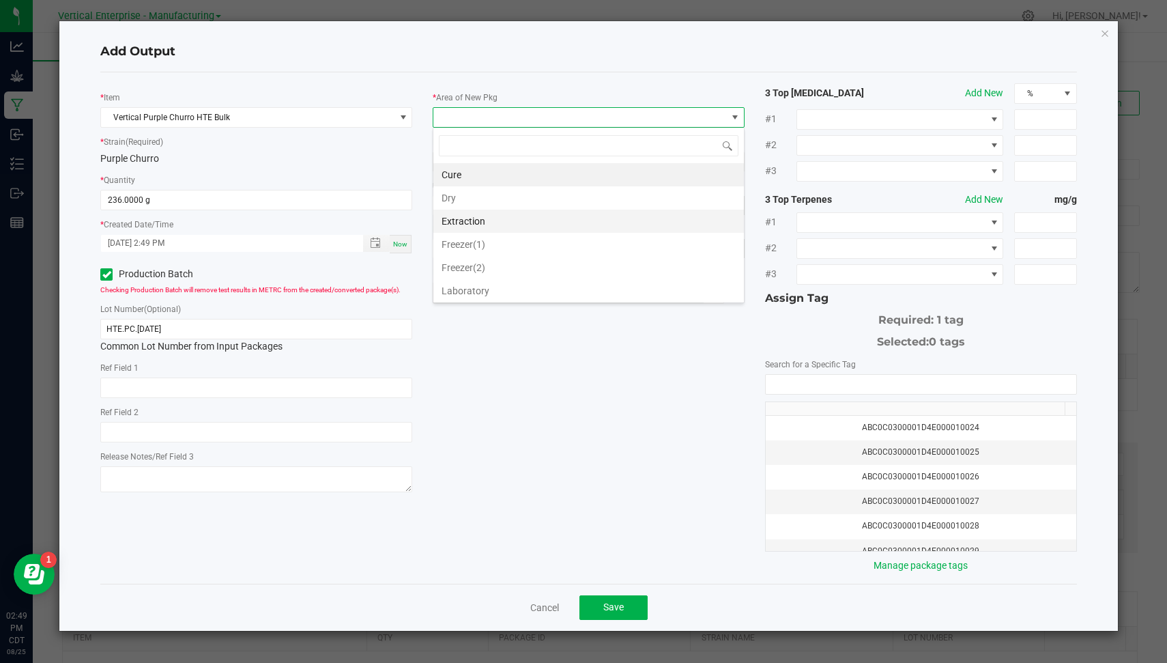
click at [489, 212] on li "Extraction" at bounding box center [588, 221] width 311 height 23
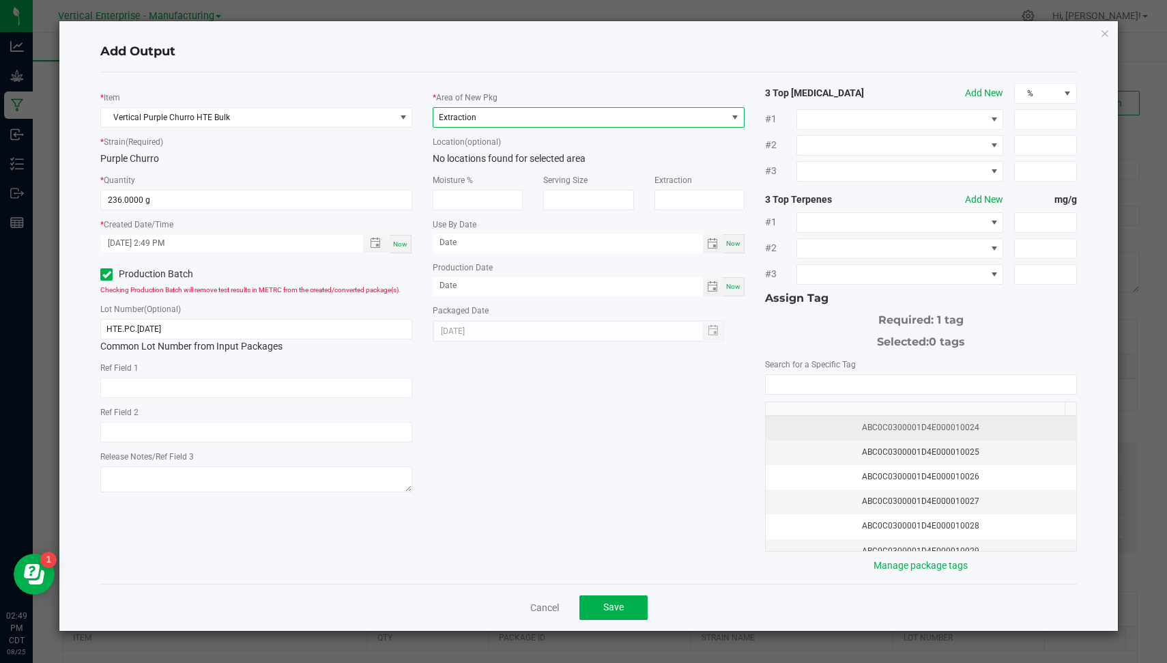
click at [854, 430] on td "ABC0C0300001D4E000010024" at bounding box center [921, 428] width 311 height 25
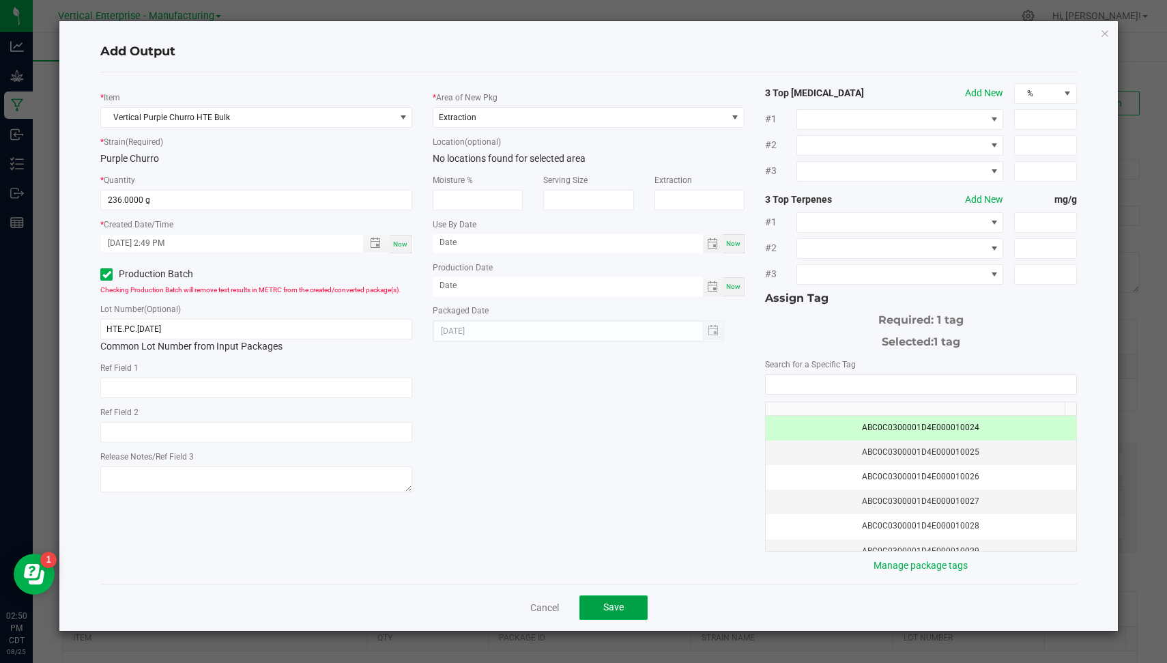
click at [592, 608] on button "Save" at bounding box center [614, 607] width 68 height 25
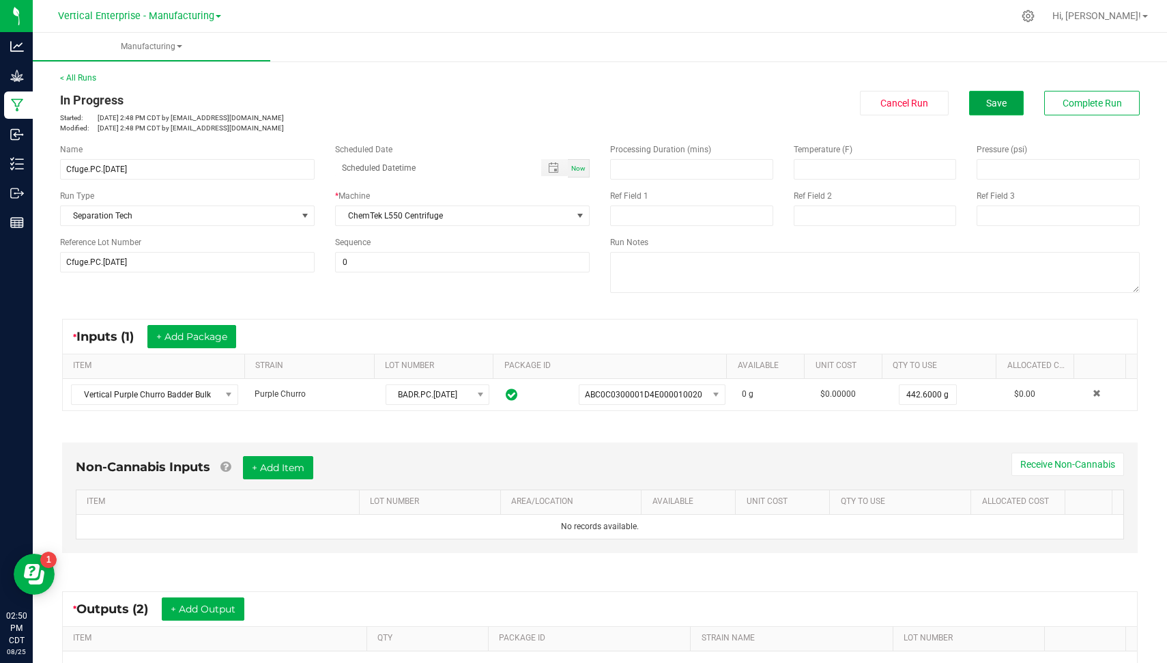
click at [999, 99] on button "Save" at bounding box center [996, 103] width 55 height 25
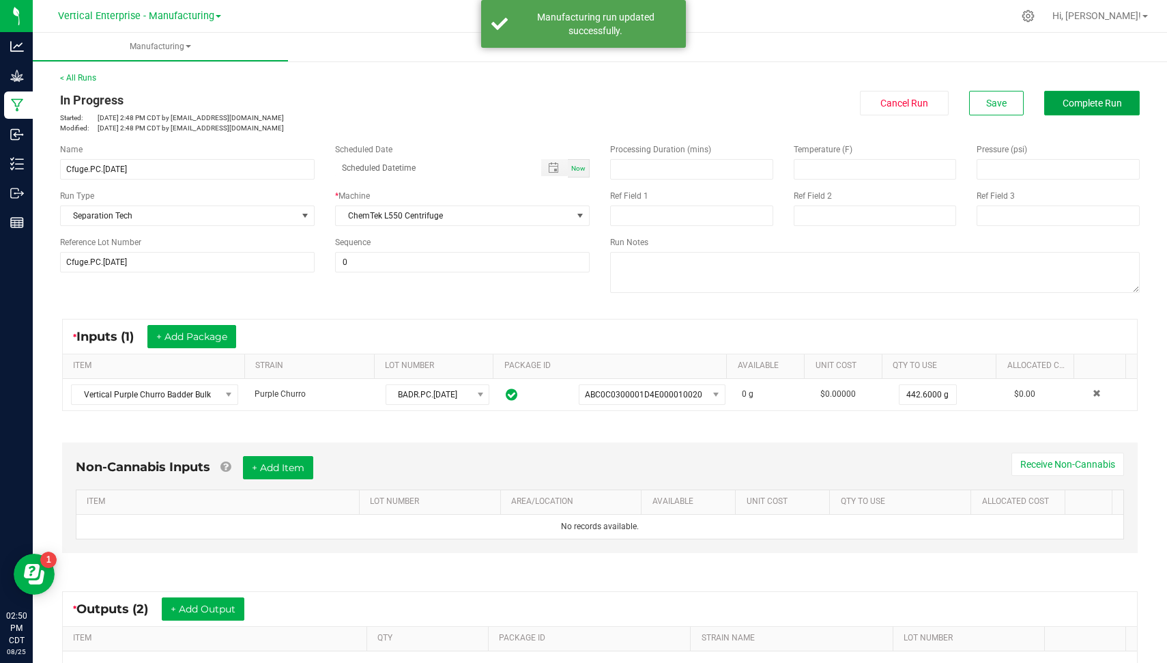
click at [1100, 99] on span "Complete Run" at bounding box center [1092, 103] width 59 height 11
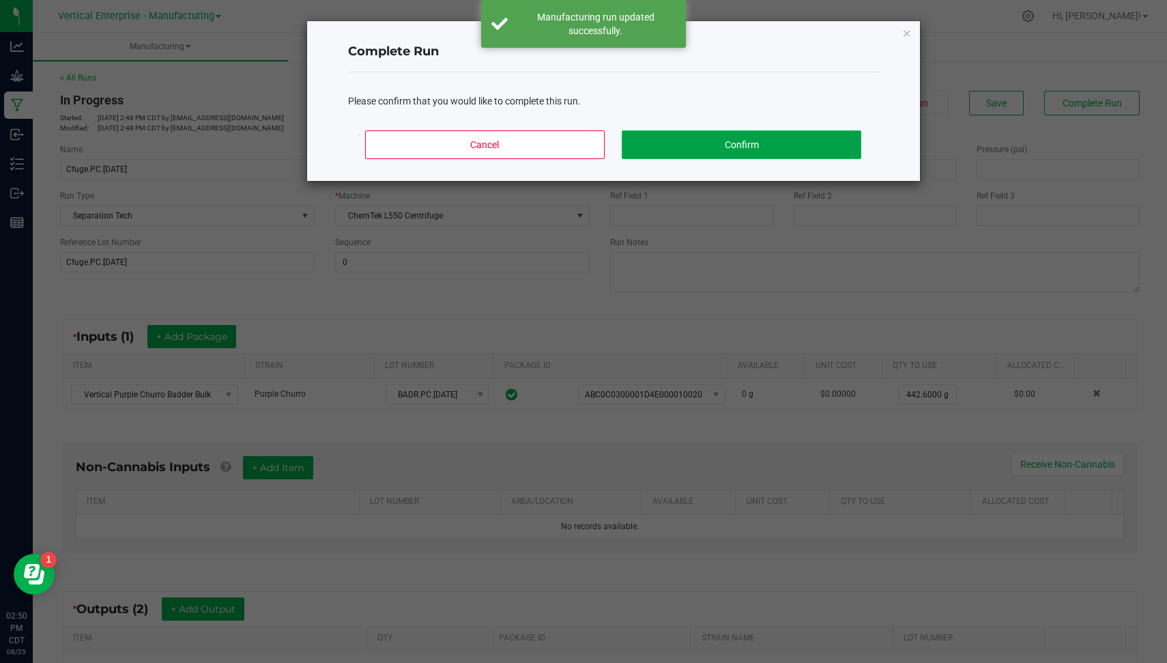
click at [710, 152] on button "Confirm" at bounding box center [741, 144] width 239 height 29
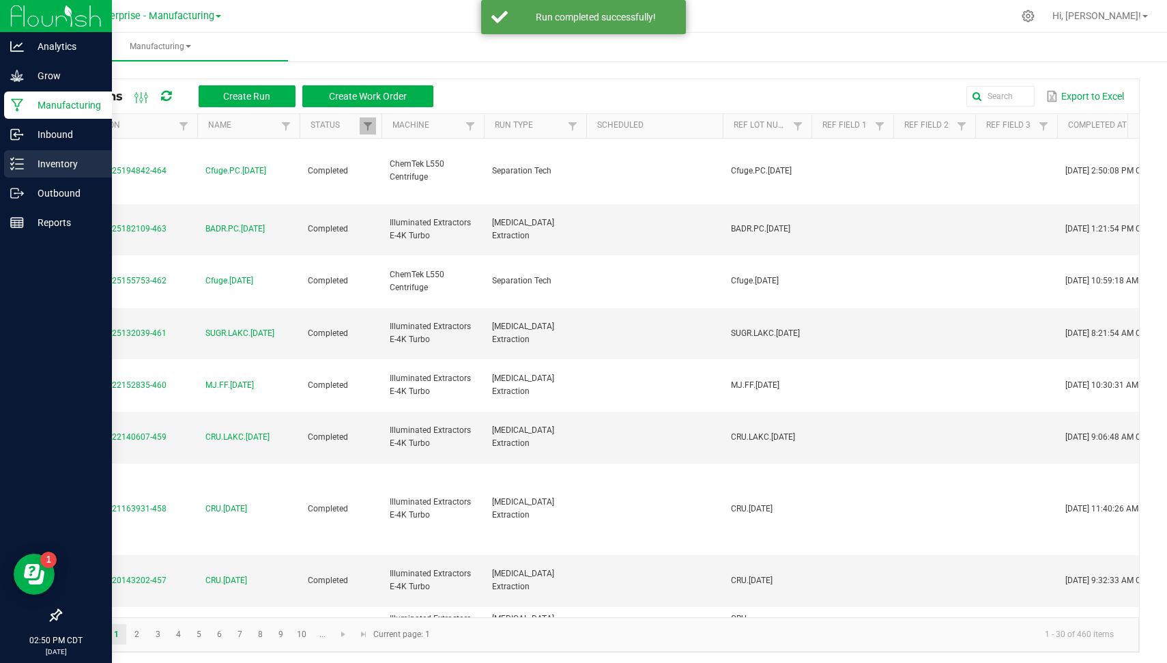
click at [10, 171] on div "Inventory" at bounding box center [58, 163] width 108 height 27
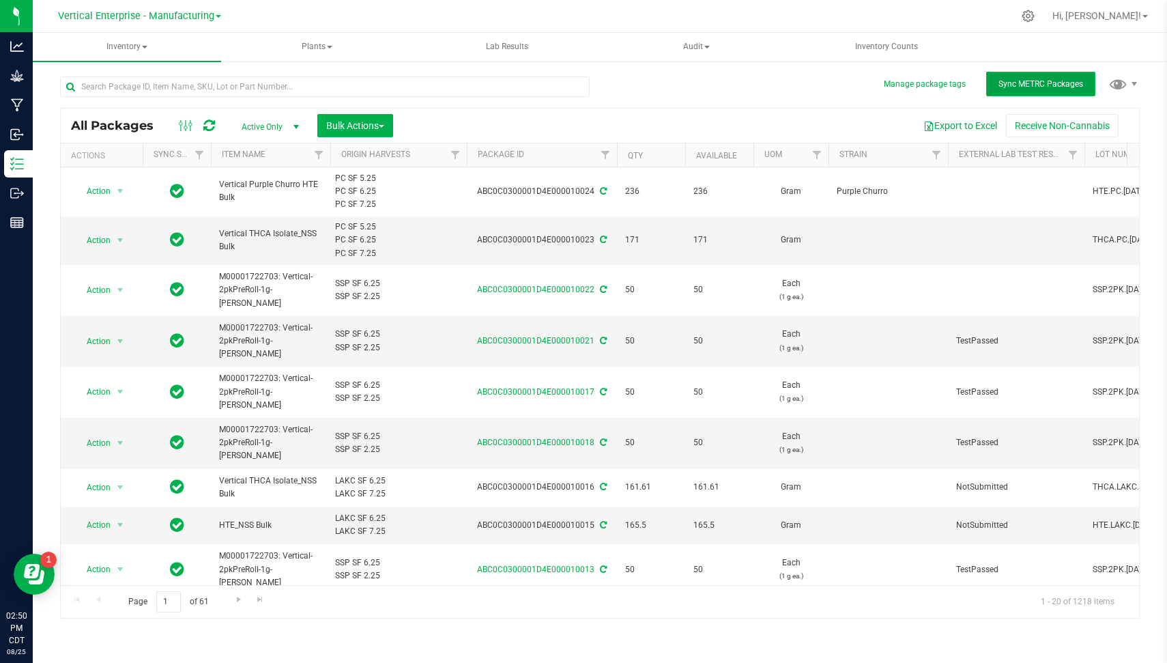
click at [1050, 81] on span "Sync METRC Packages" at bounding box center [1041, 84] width 85 height 10
